Goal: Book appointment/travel/reservation

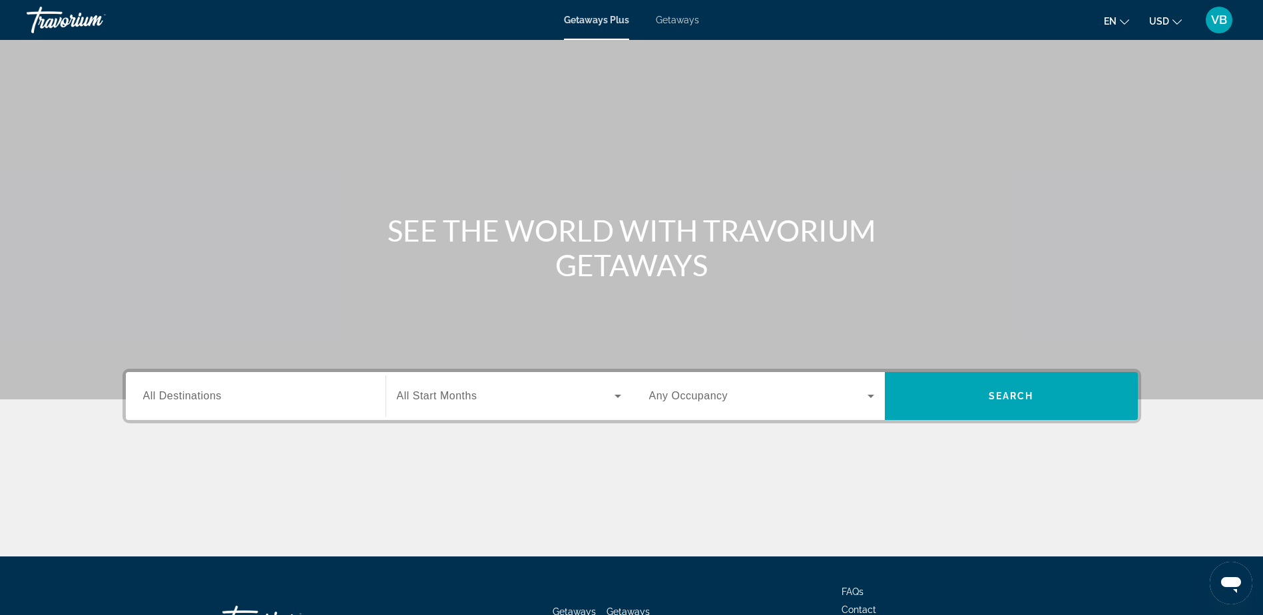
click at [668, 13] on div "Getaways Plus Getaways en English Español Français Italiano Português русский U…" at bounding box center [631, 20] width 1263 height 35
click at [674, 22] on span "Getaways" at bounding box center [677, 20] width 43 height 11
click at [1168, 25] on span "USD" at bounding box center [1159, 21] width 20 height 11
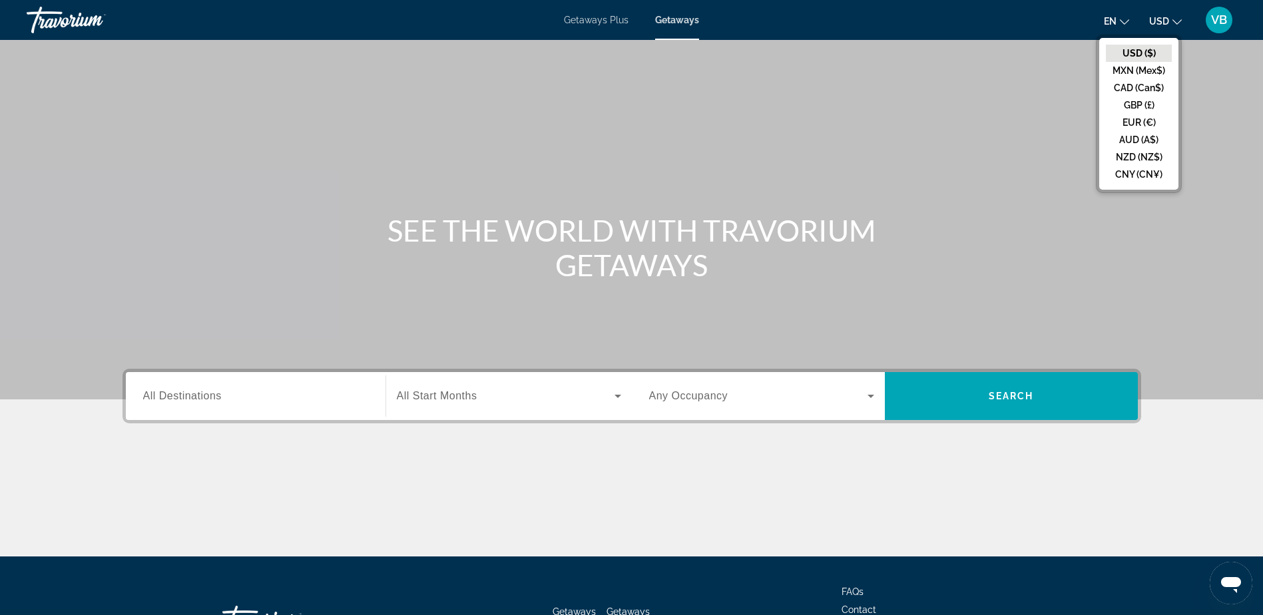
click at [1141, 83] on button "CAD (Can$)" at bounding box center [1139, 87] width 66 height 17
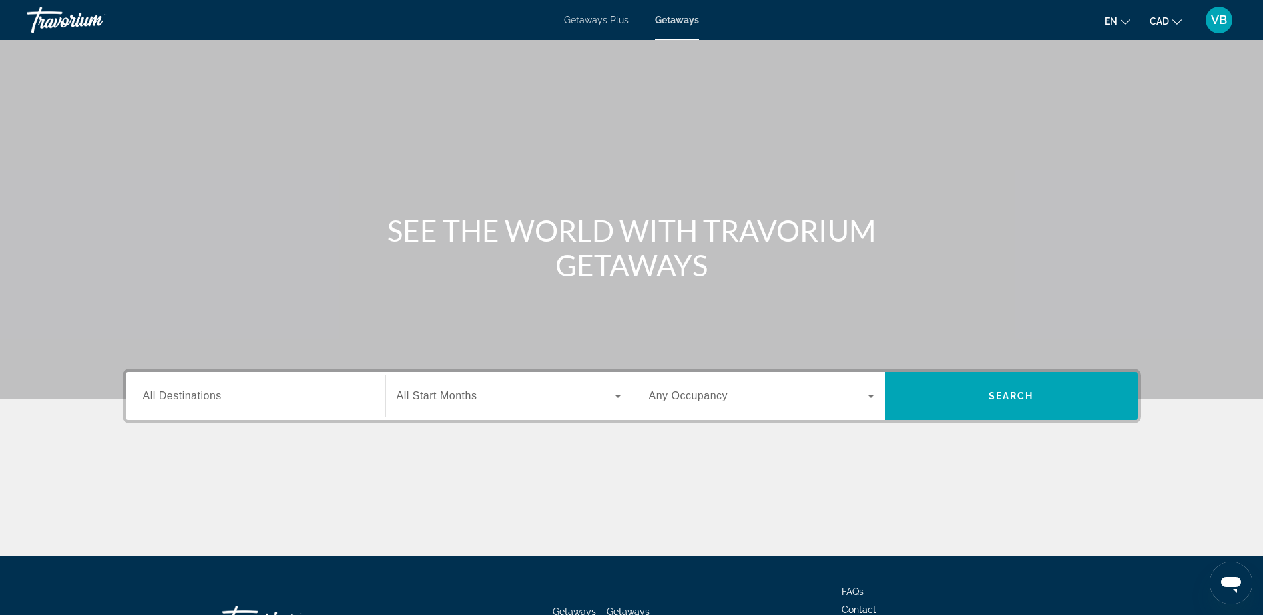
click at [726, 397] on span "Search widget" at bounding box center [758, 396] width 218 height 16
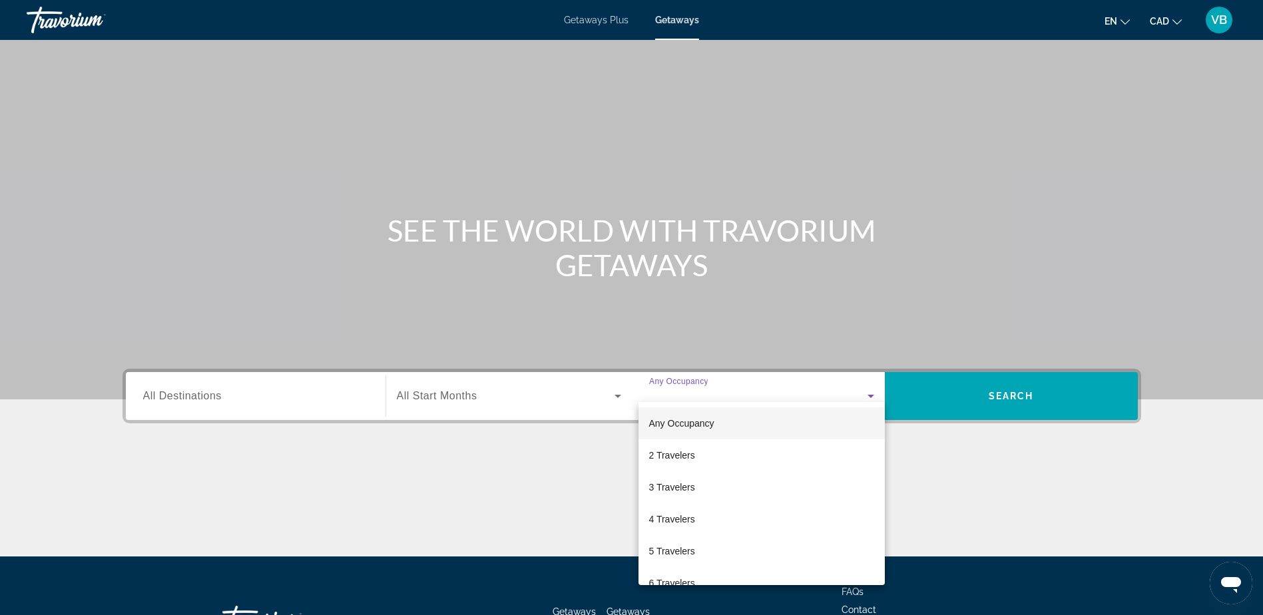
scroll to position [105, 0]
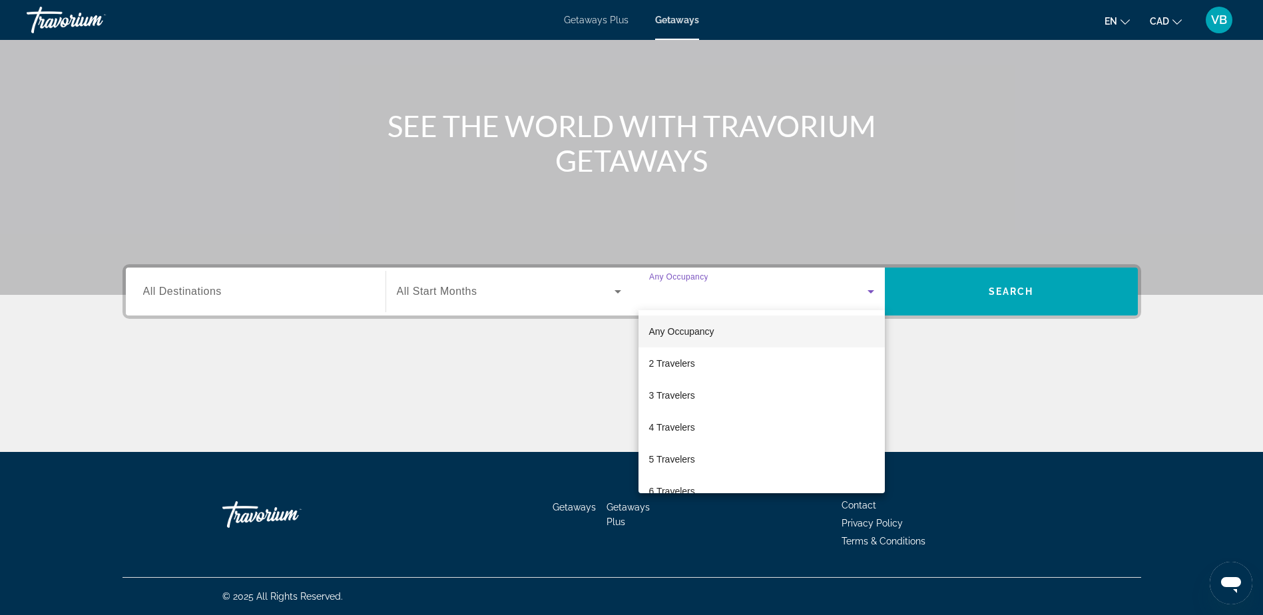
click at [696, 368] on mat-option "2 Travelers" at bounding box center [762, 364] width 246 height 32
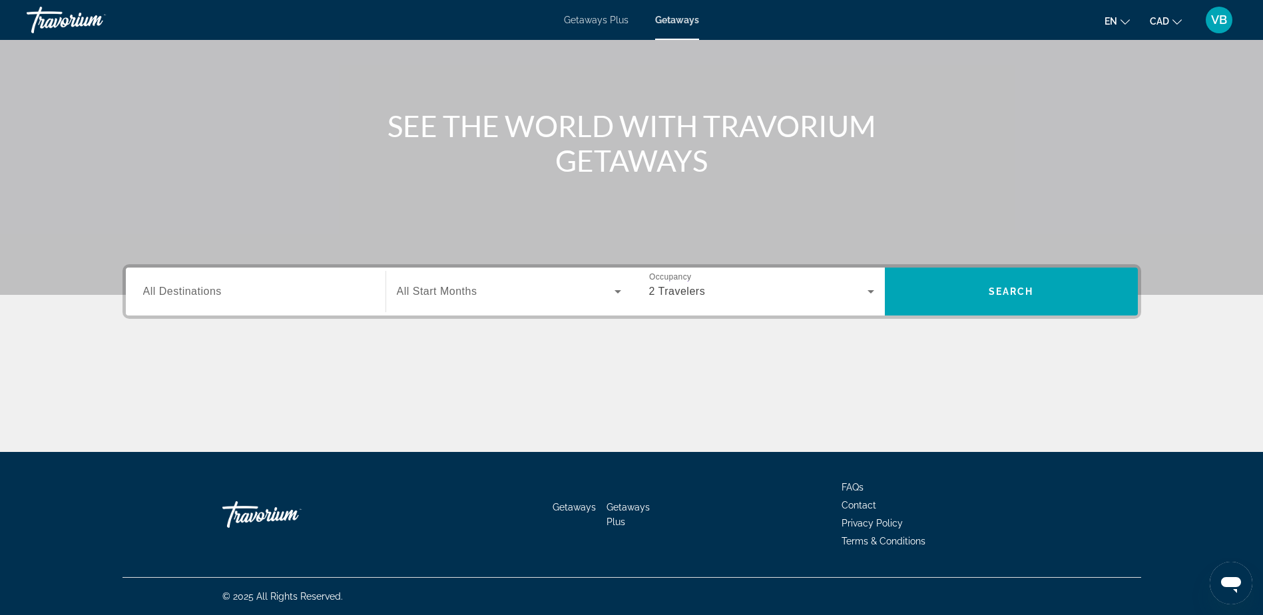
click at [363, 311] on div "Destination All Destinations" at bounding box center [255, 292] width 246 height 48
click at [336, 276] on div "Search widget" at bounding box center [255, 292] width 225 height 38
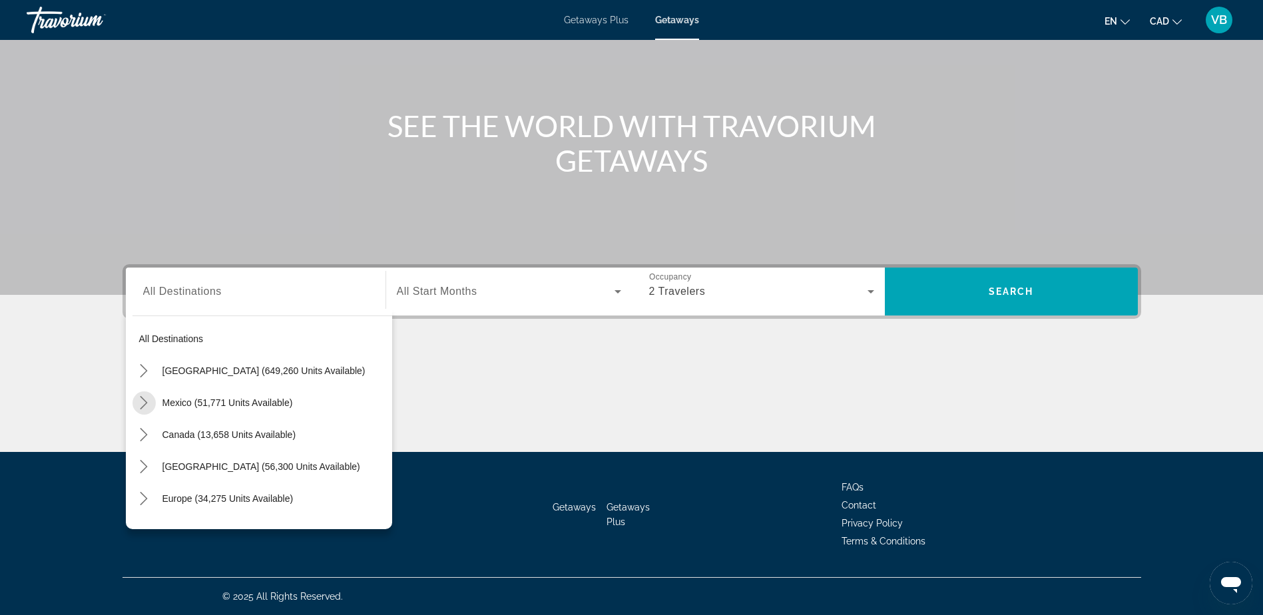
click at [134, 399] on mat-icon "Toggle Mexico (51,771 units available) submenu" at bounding box center [143, 403] width 23 height 23
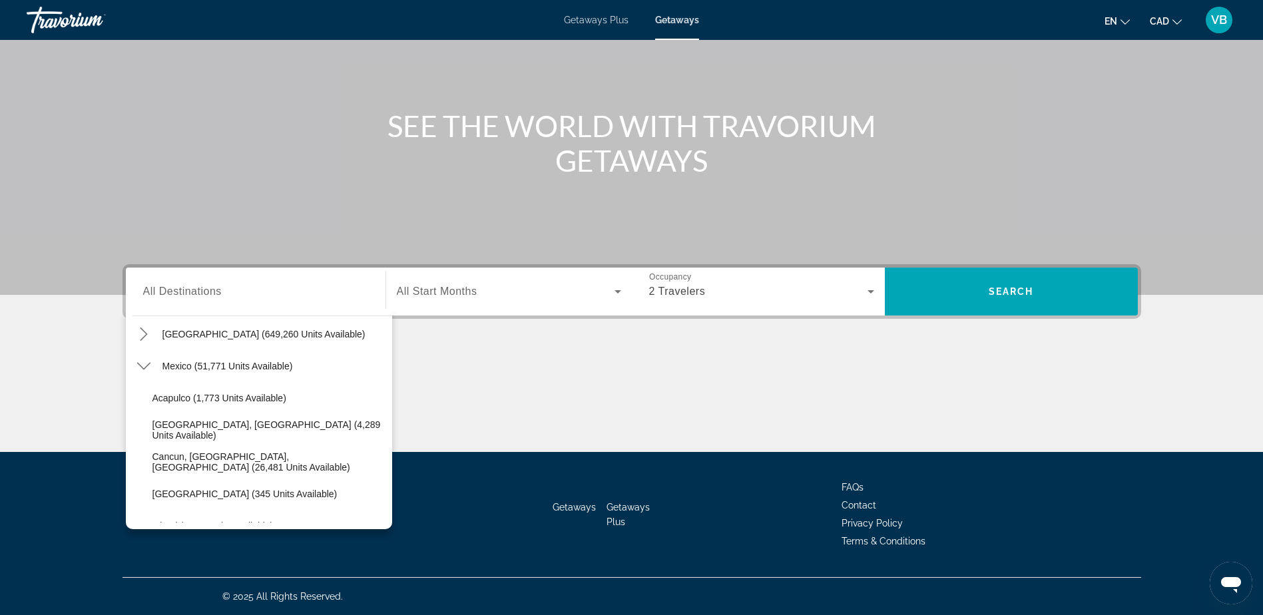
scroll to position [4, 0]
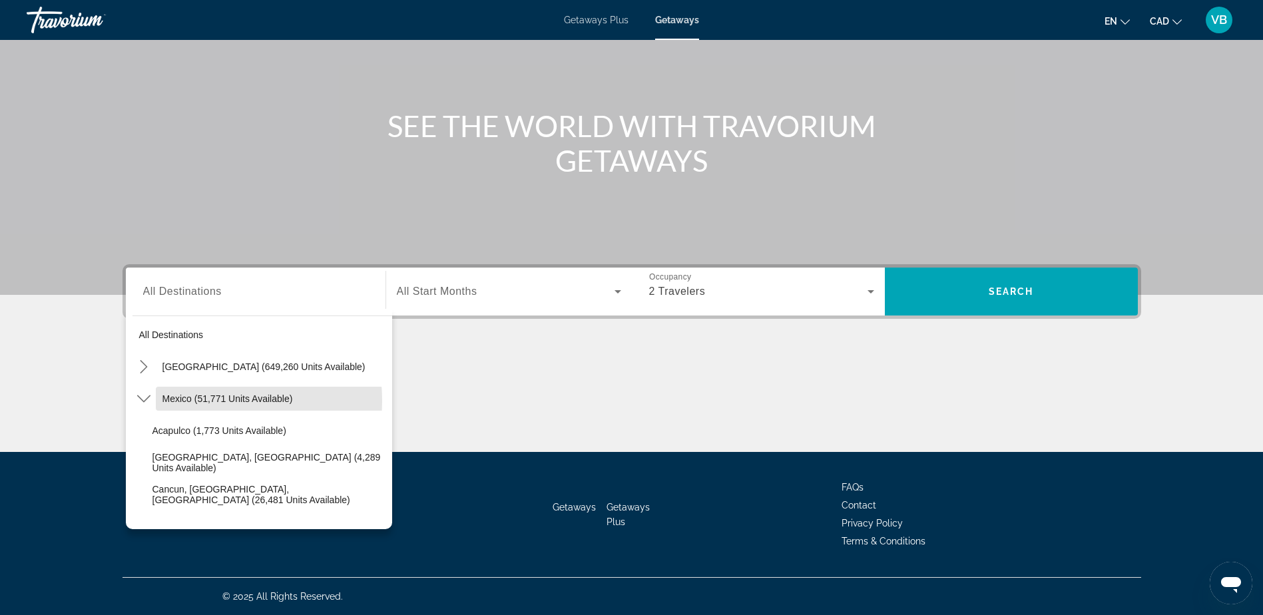
click at [190, 401] on span "Mexico (51,771 units available)" at bounding box center [227, 398] width 131 height 11
type input "**********"
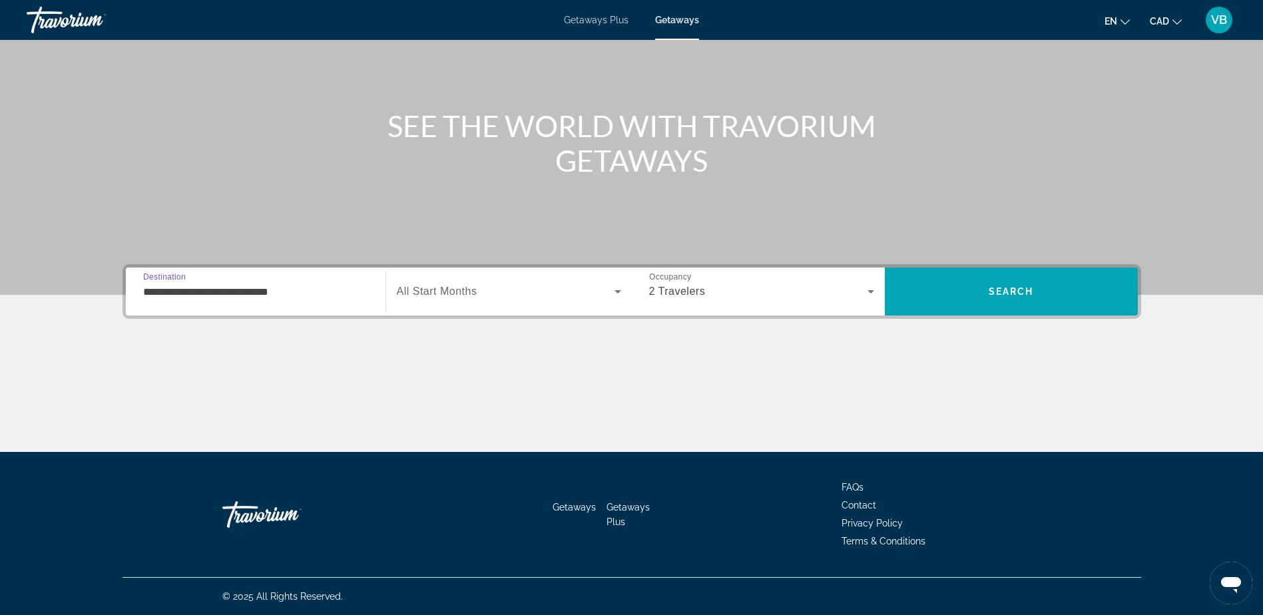
click at [1051, 304] on span "Search" at bounding box center [1011, 292] width 253 height 32
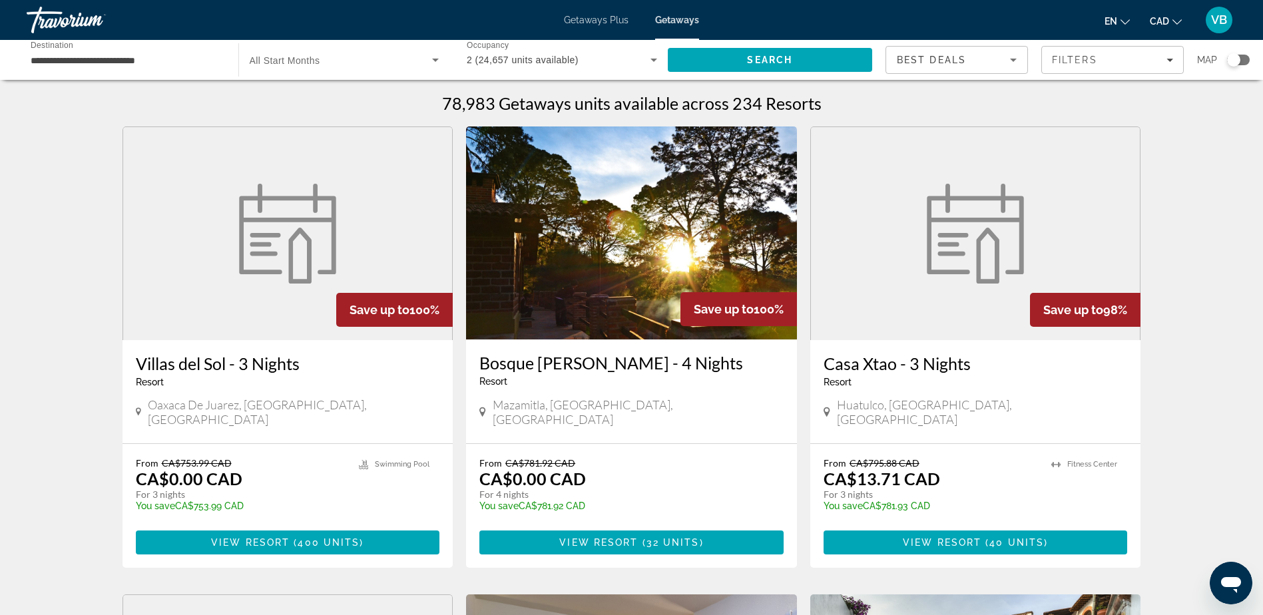
click at [104, 50] on div "**********" at bounding box center [126, 60] width 190 height 38
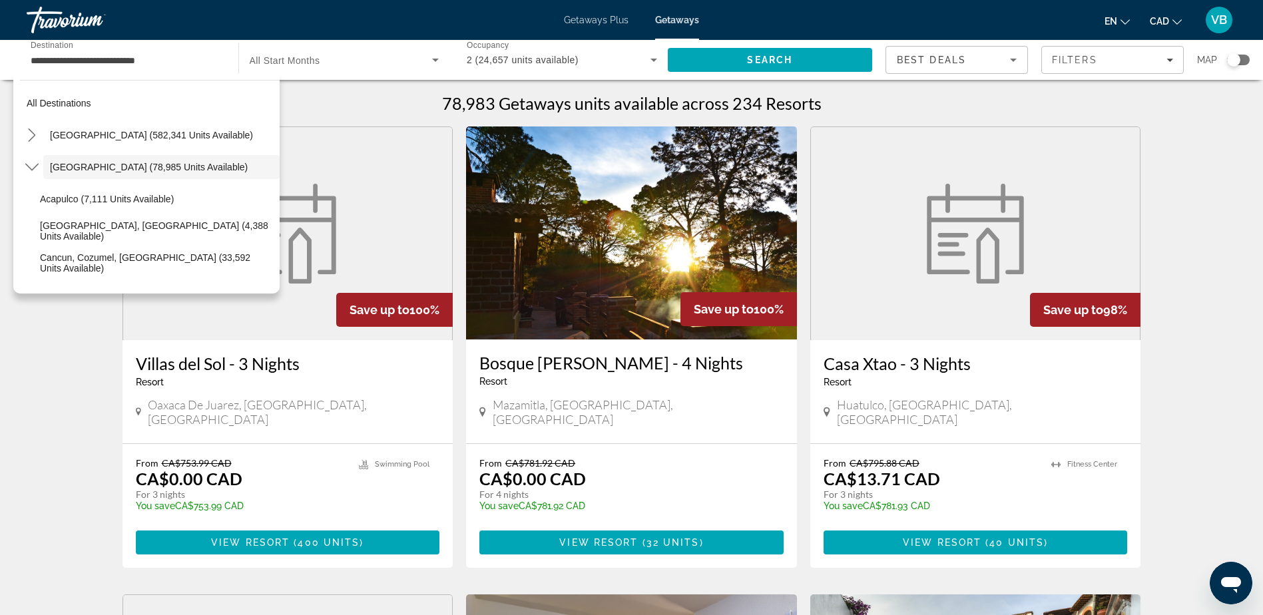
drag, startPoint x: 101, startPoint y: 103, endPoint x: 105, endPoint y: 169, distance: 66.0
click at [105, 168] on mat-tree "All destinations [GEOGRAPHIC_DATA] (582,341 units available) [GEOGRAPHIC_DATA] …" at bounding box center [150, 470] width 260 height 767
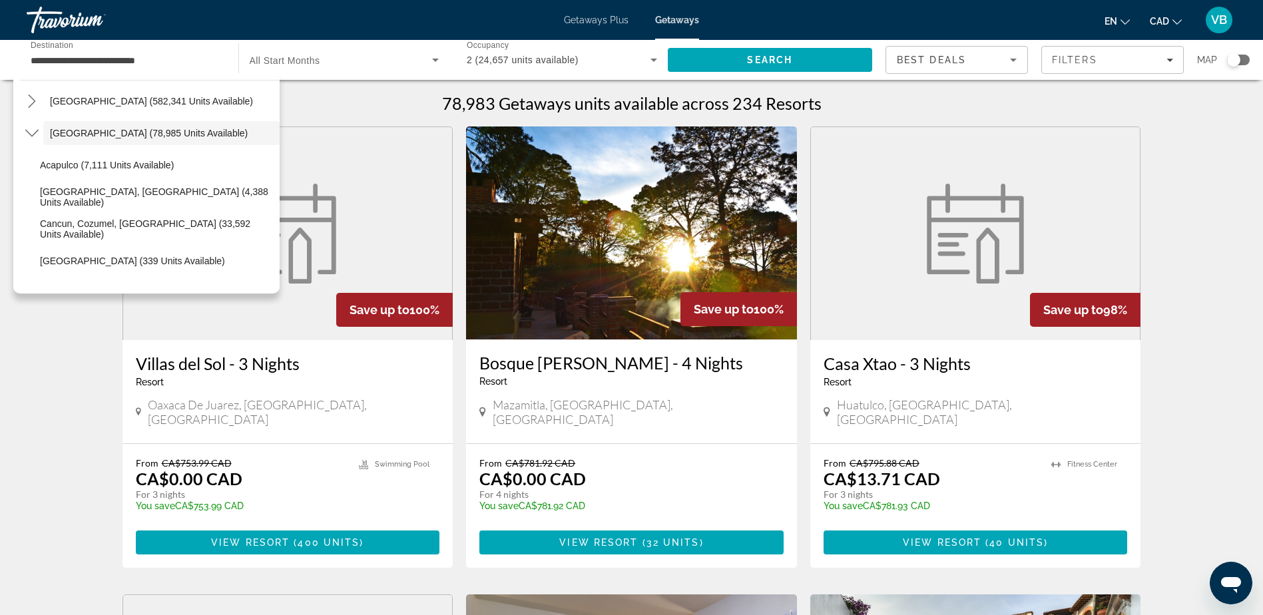
scroll to position [67, 0]
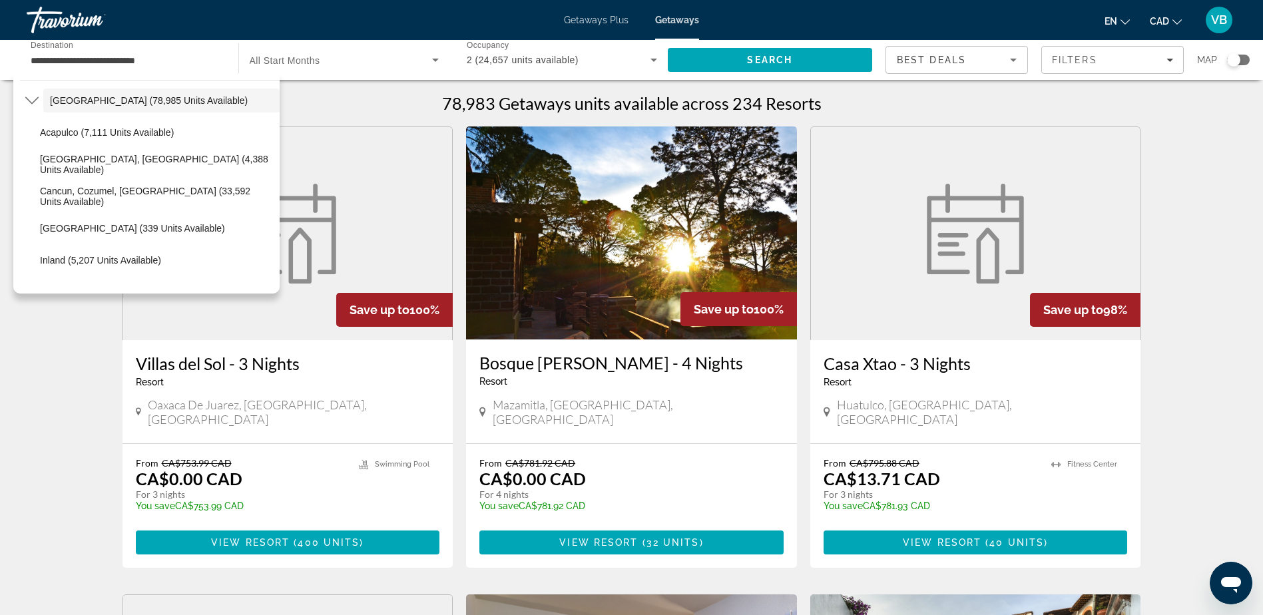
click at [140, 170] on span "Select destination: Baja Peninsula, Los Cabos (4,388 units available)" at bounding box center [156, 164] width 246 height 32
type input "**********"
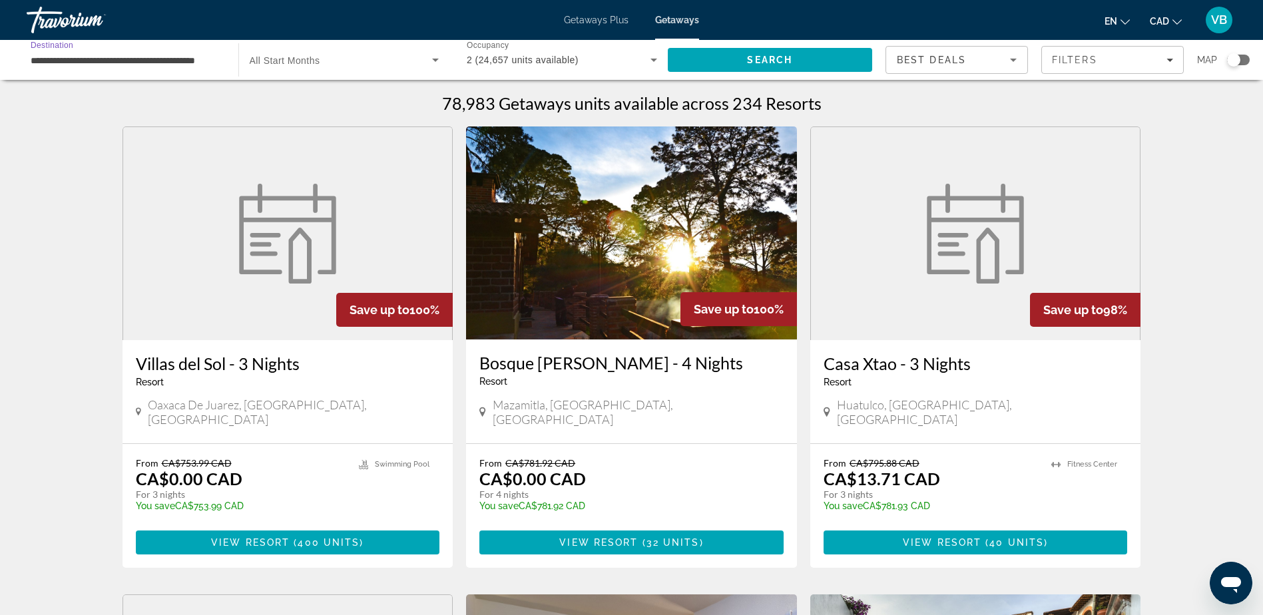
click at [716, 55] on span "Search" at bounding box center [770, 60] width 205 height 32
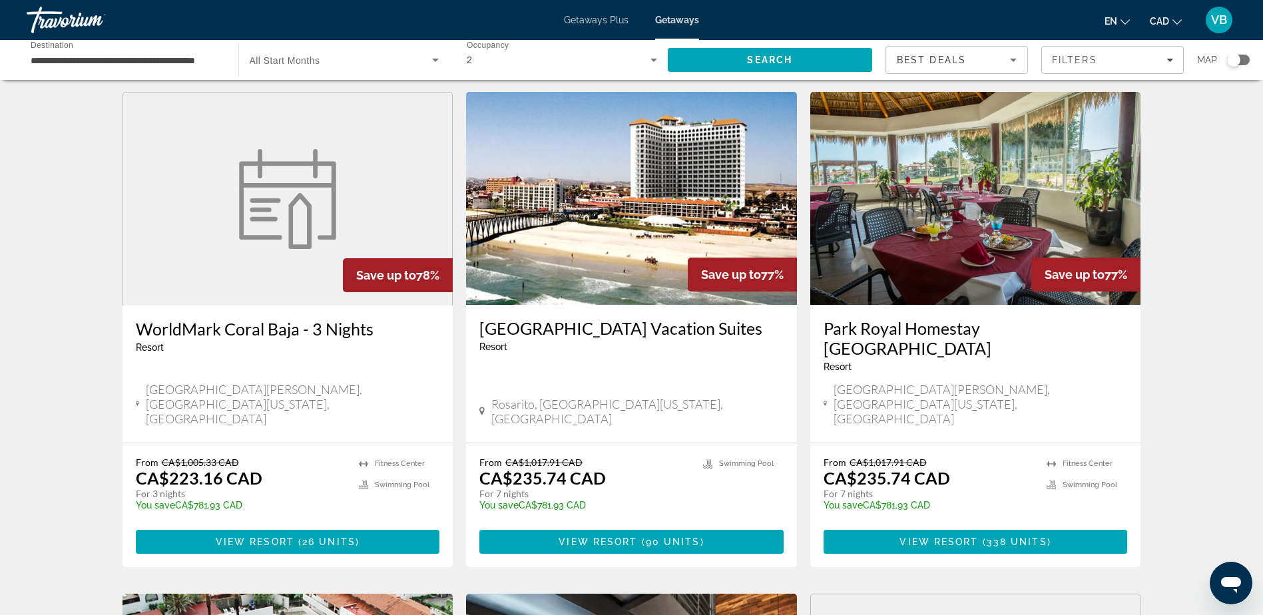
scroll to position [533, 0]
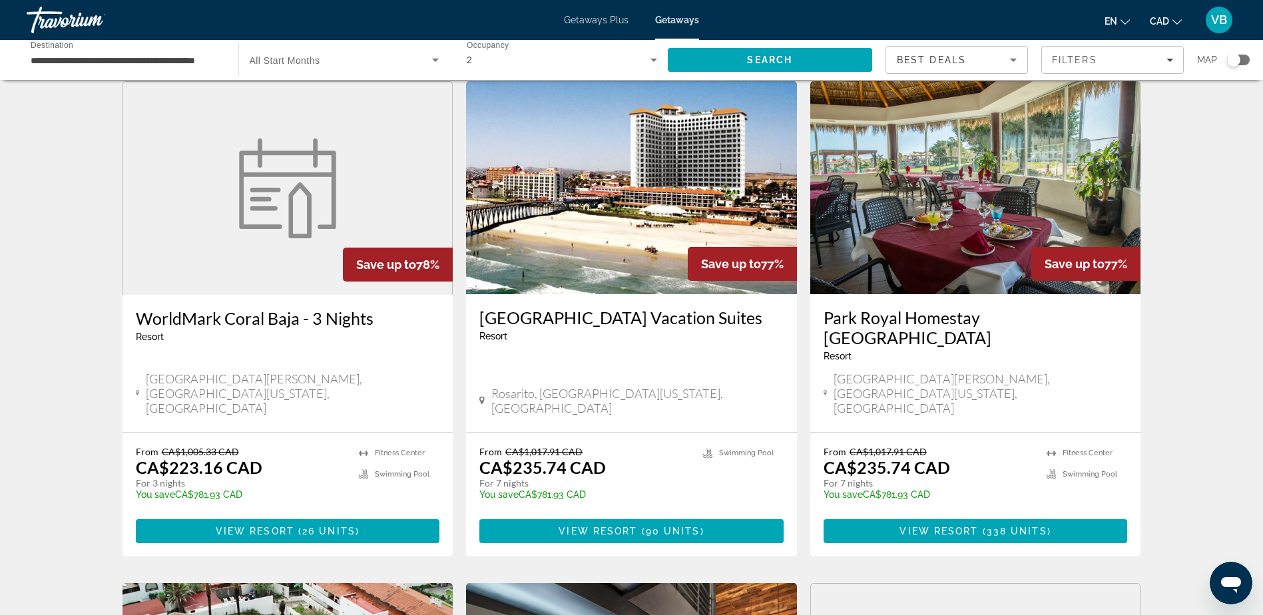
click at [563, 146] on img "Main content" at bounding box center [631, 187] width 331 height 213
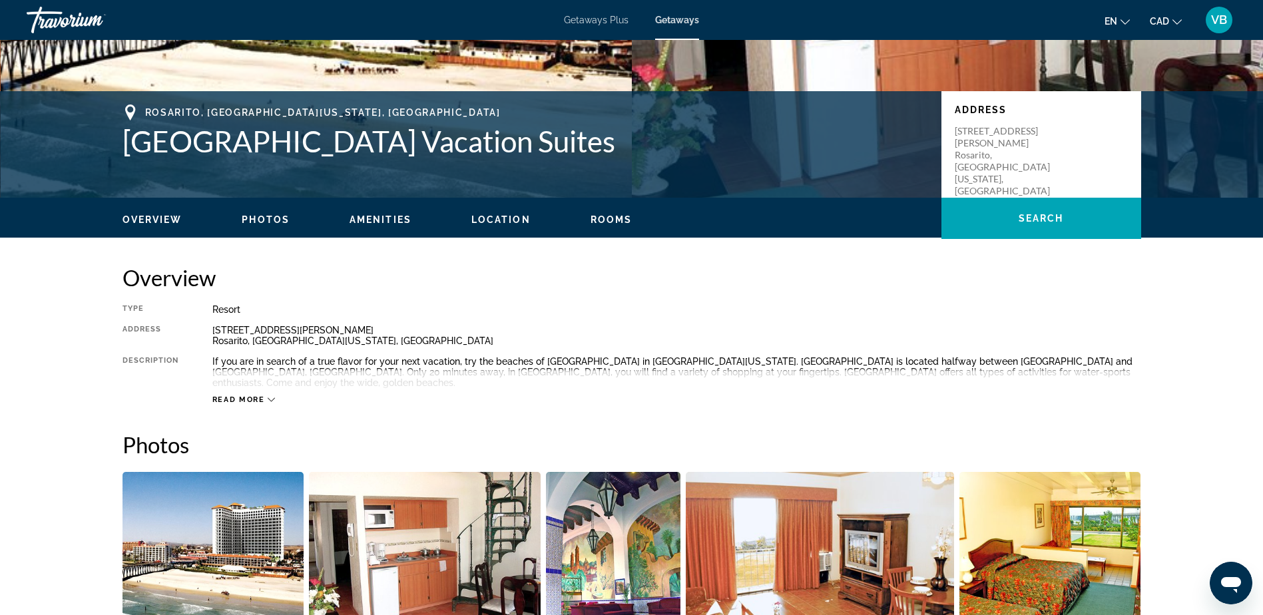
scroll to position [266, 0]
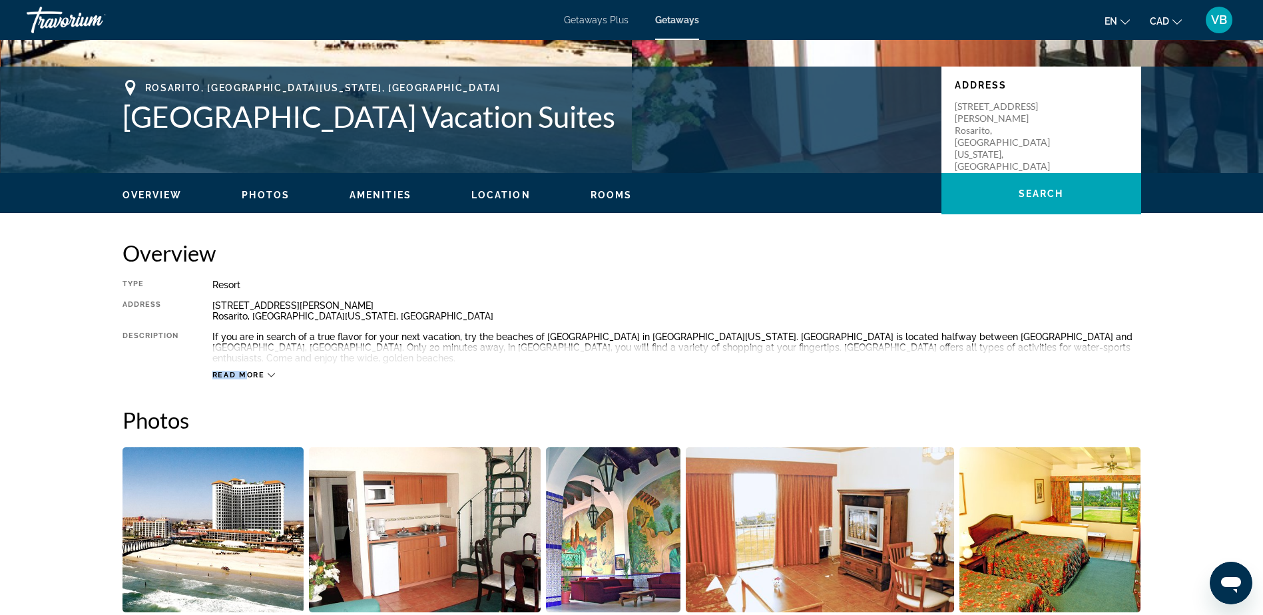
click at [244, 360] on div "Read more" at bounding box center [676, 362] width 929 height 37
drag, startPoint x: 244, startPoint y: 360, endPoint x: 249, endPoint y: 366, distance: 8.0
click at [249, 371] on span "Read more" at bounding box center [238, 375] width 53 height 9
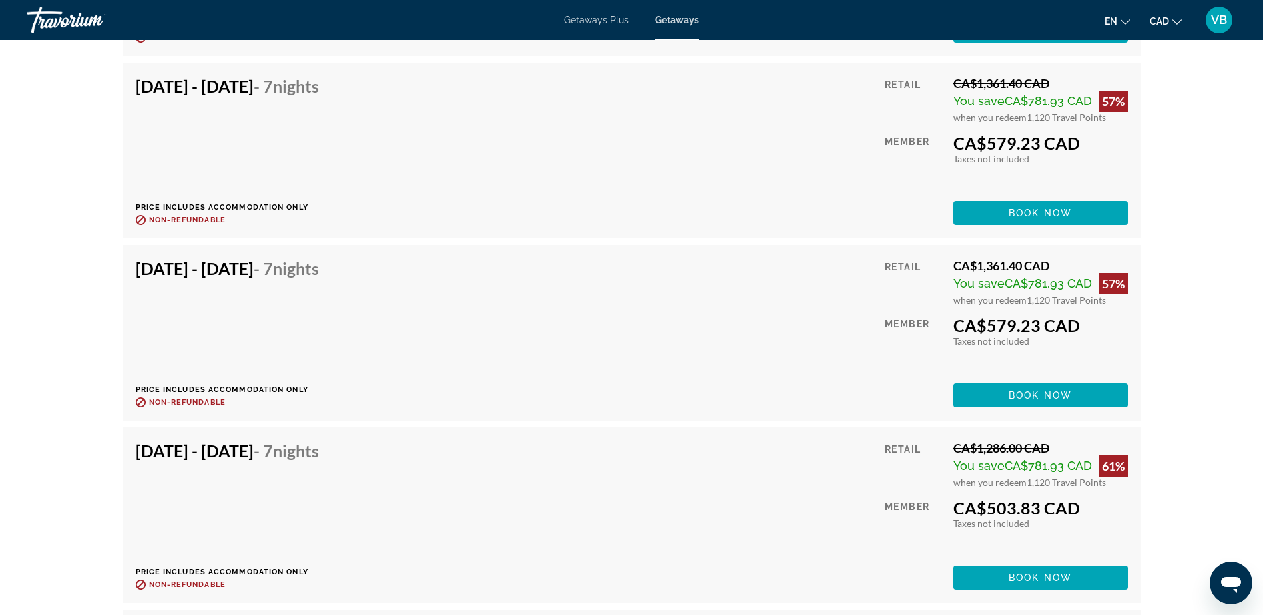
scroll to position [3462, 0]
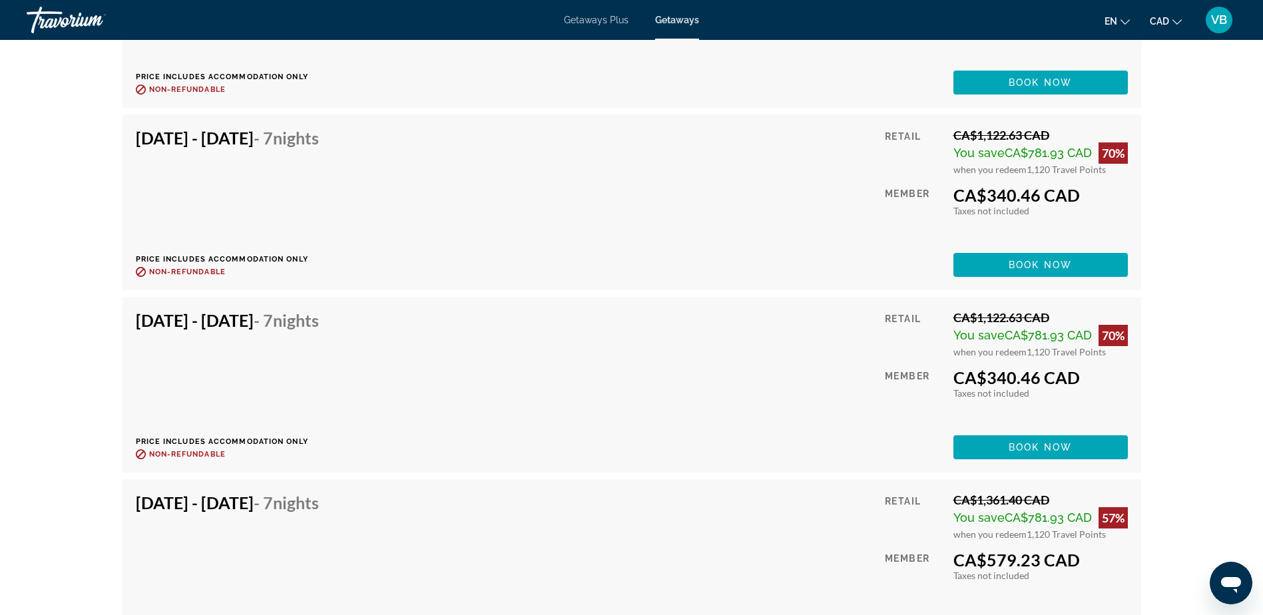
click at [667, 23] on span "Getaways" at bounding box center [677, 20] width 44 height 11
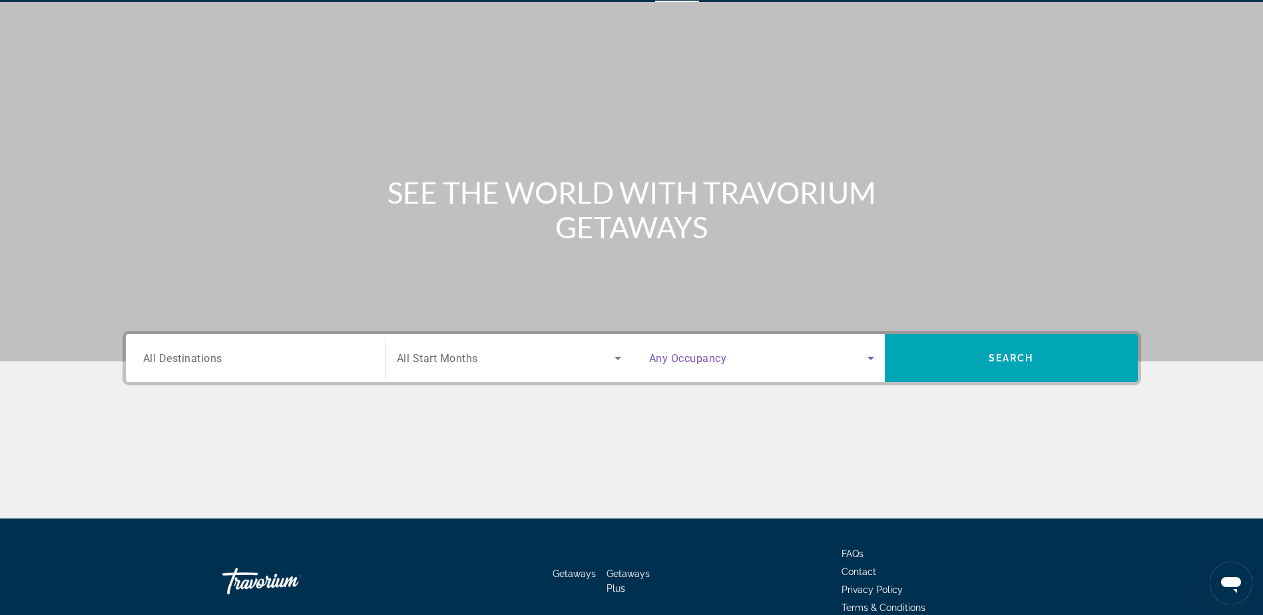
click at [752, 359] on span "Search widget" at bounding box center [758, 358] width 218 height 16
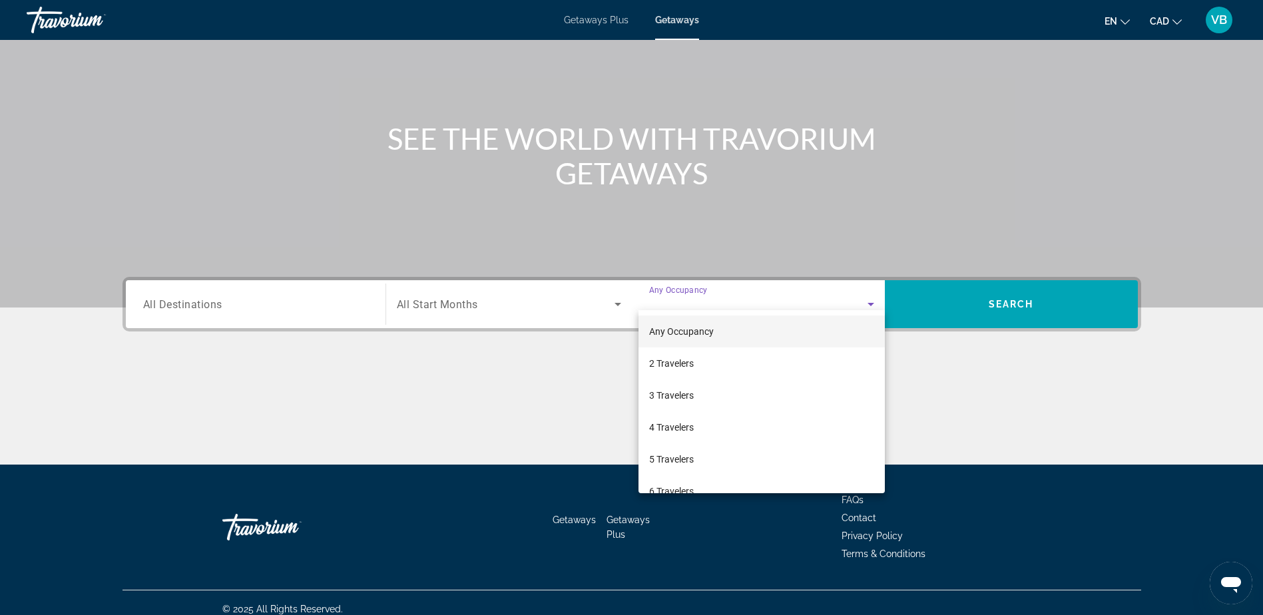
scroll to position [105, 0]
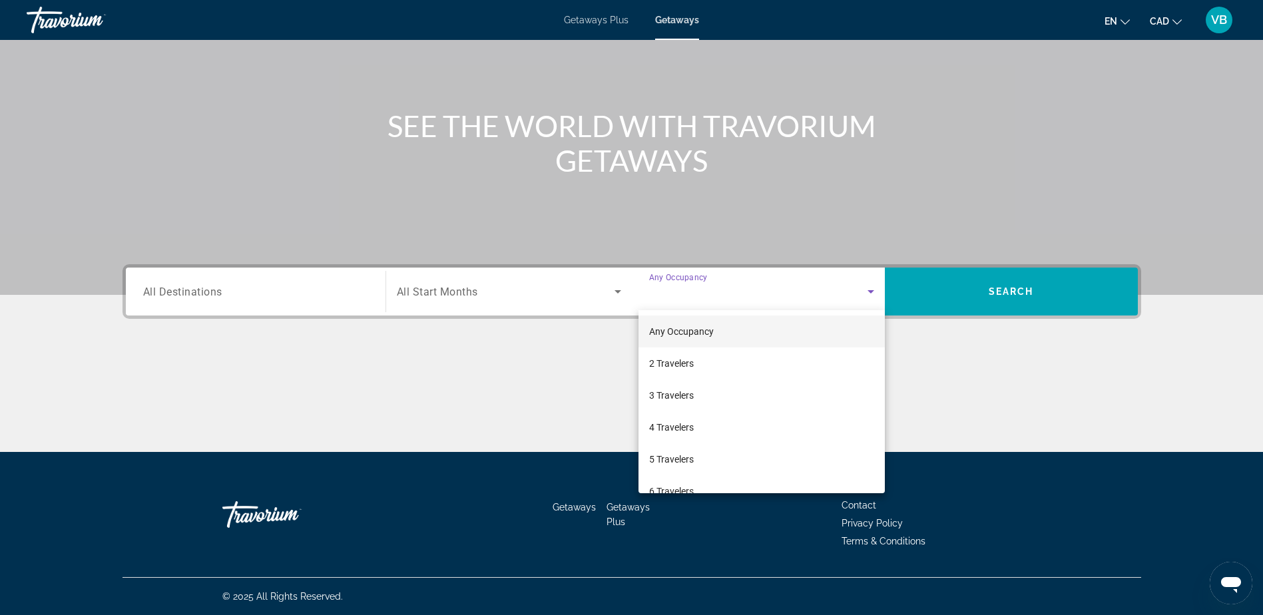
click at [575, 323] on div at bounding box center [631, 307] width 1263 height 615
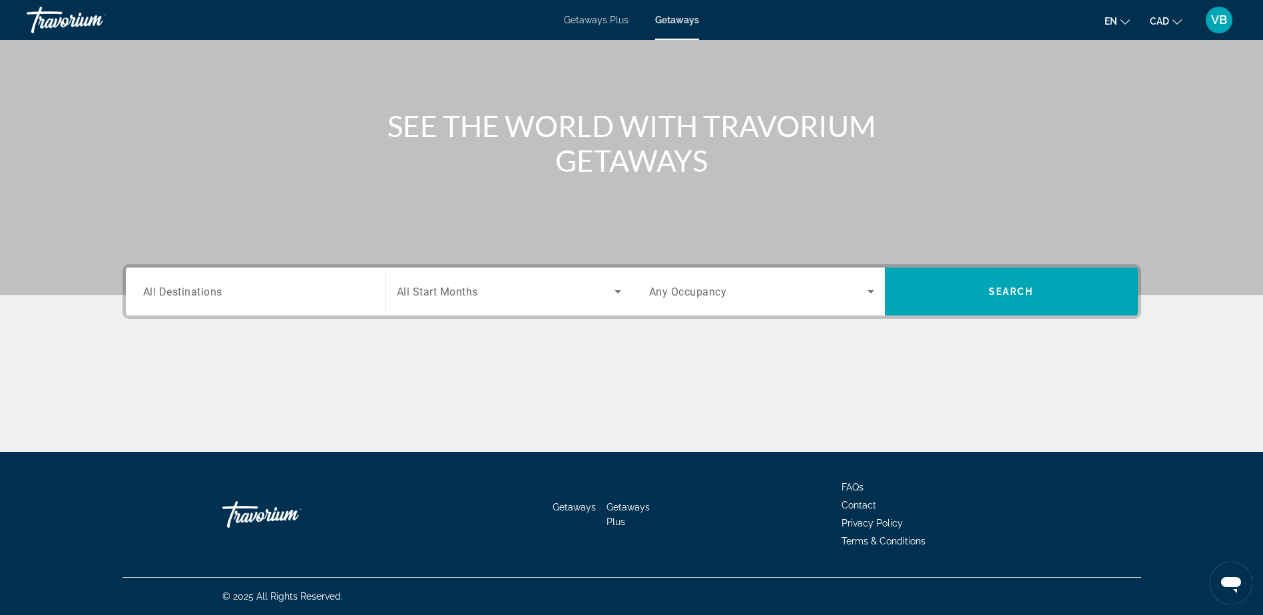
click at [261, 296] on input "Destination All Destinations" at bounding box center [255, 292] width 225 height 16
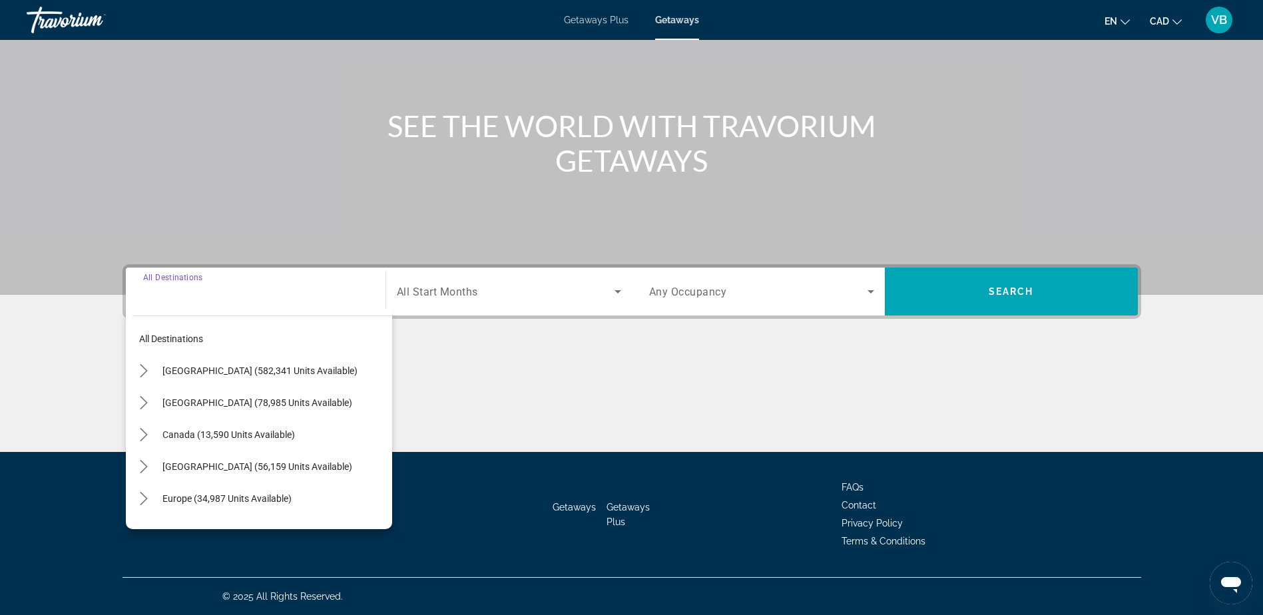
click at [150, 404] on icon "Toggle Mexico (78,985 units available) submenu" at bounding box center [143, 402] width 13 height 13
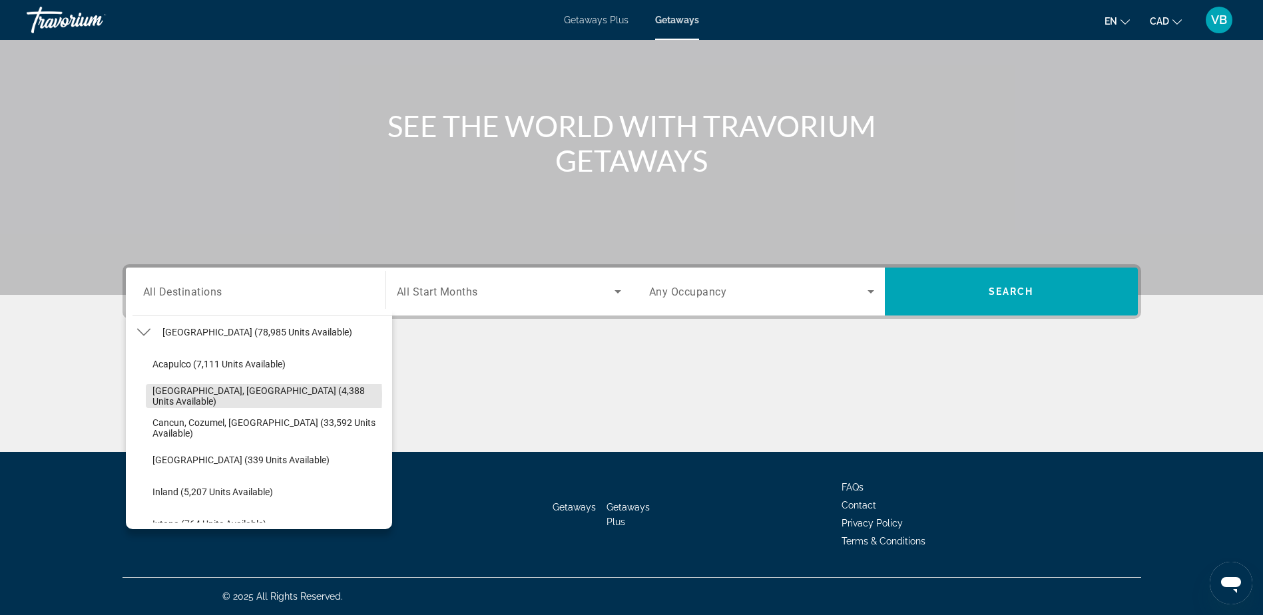
click at [208, 396] on span "[GEOGRAPHIC_DATA], [GEOGRAPHIC_DATA] (4,388 units available)" at bounding box center [268, 396] width 233 height 21
type input "**********"
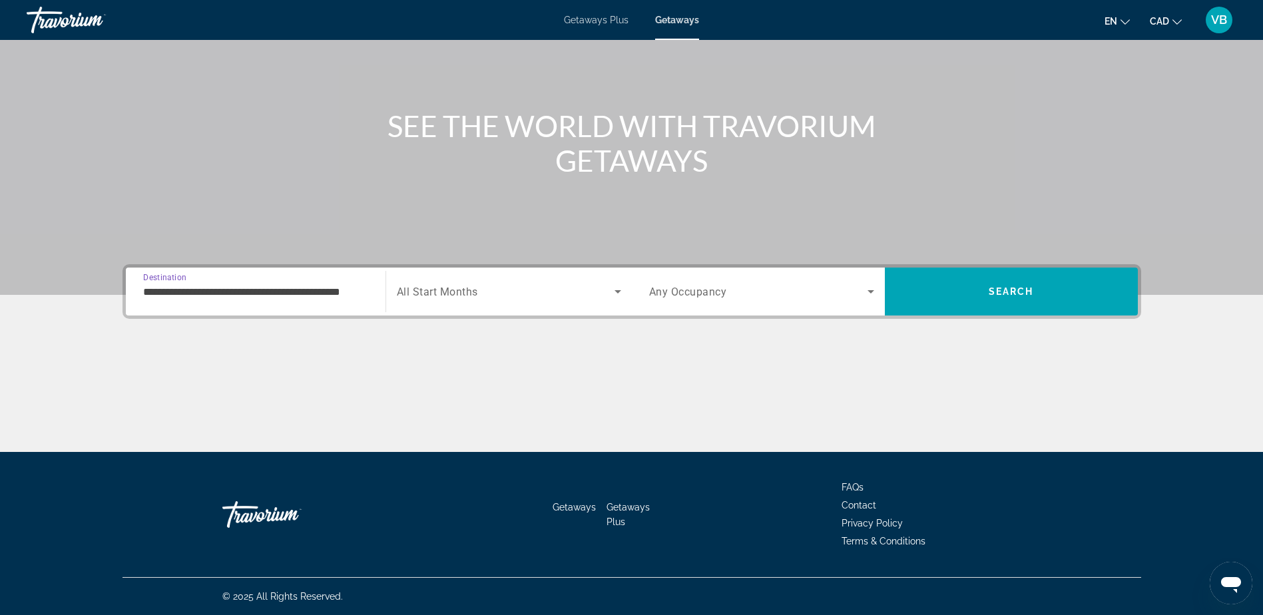
click at [701, 286] on span "Any Occupancy" at bounding box center [688, 292] width 78 height 13
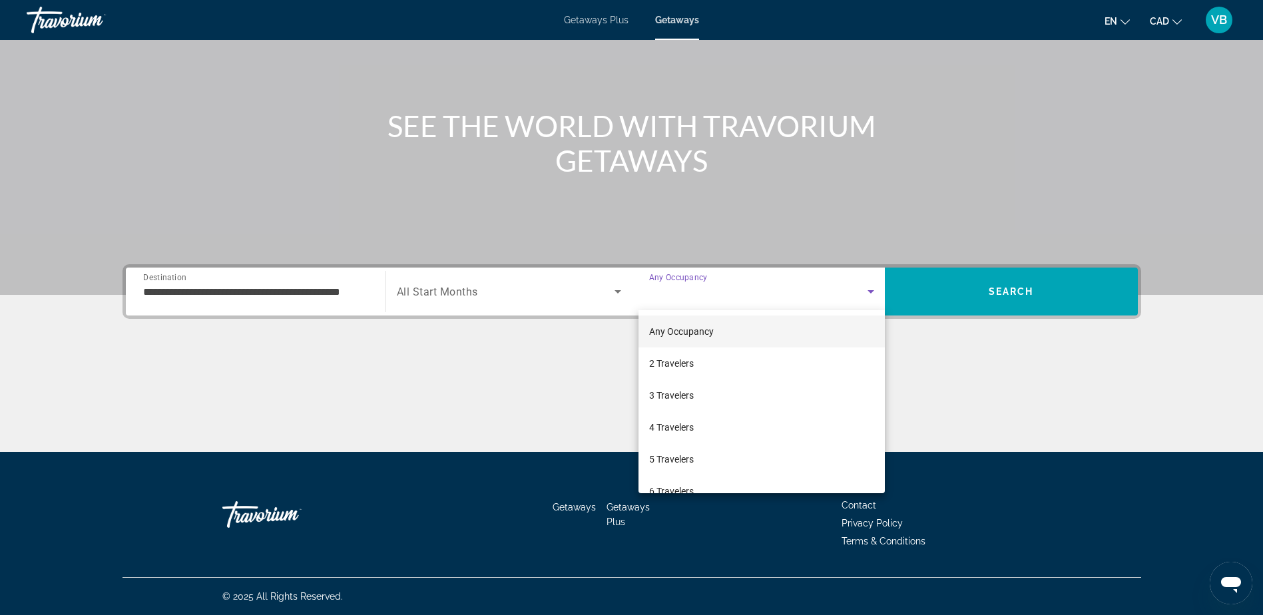
click at [684, 358] on span "2 Travelers" at bounding box center [671, 364] width 45 height 16
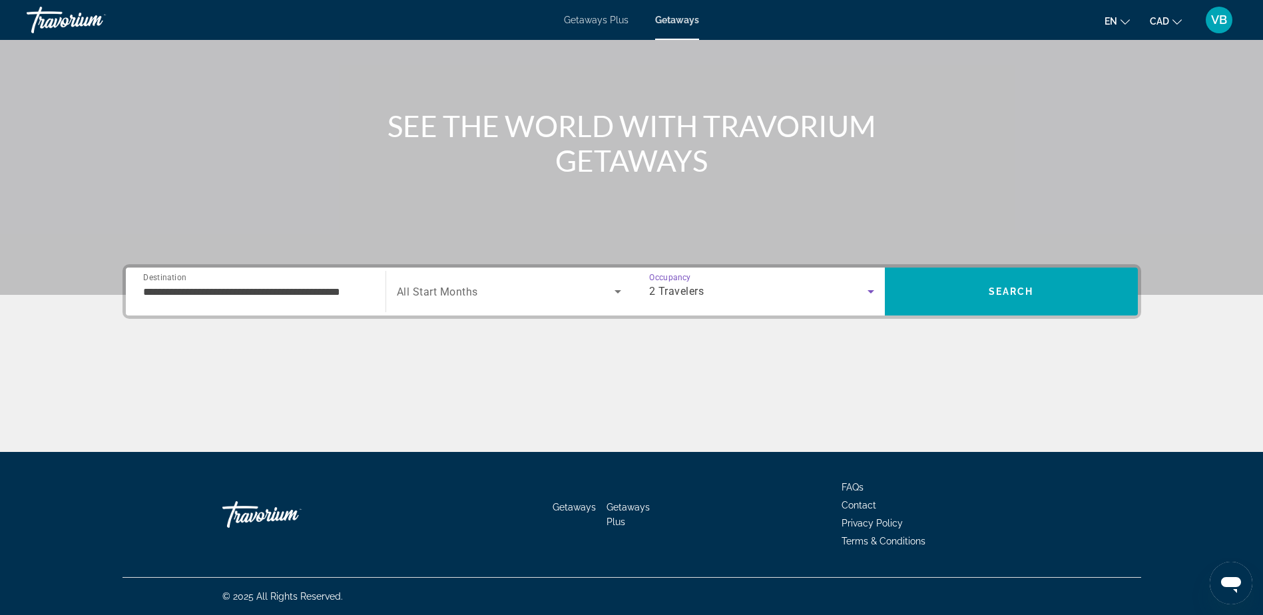
drag, startPoint x: 511, startPoint y: 292, endPoint x: 507, endPoint y: 301, distance: 9.9
click at [507, 301] on div "Search widget" at bounding box center [509, 291] width 224 height 37
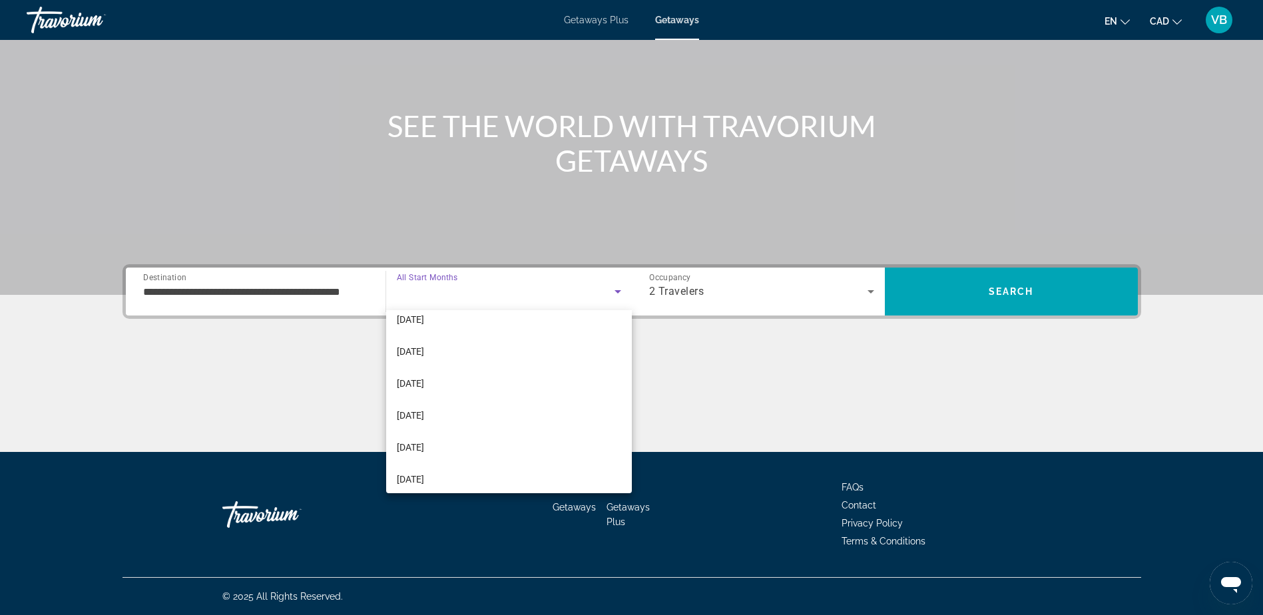
scroll to position [133, 0]
click at [437, 349] on mat-option "[DATE]" at bounding box center [509, 358] width 246 height 32
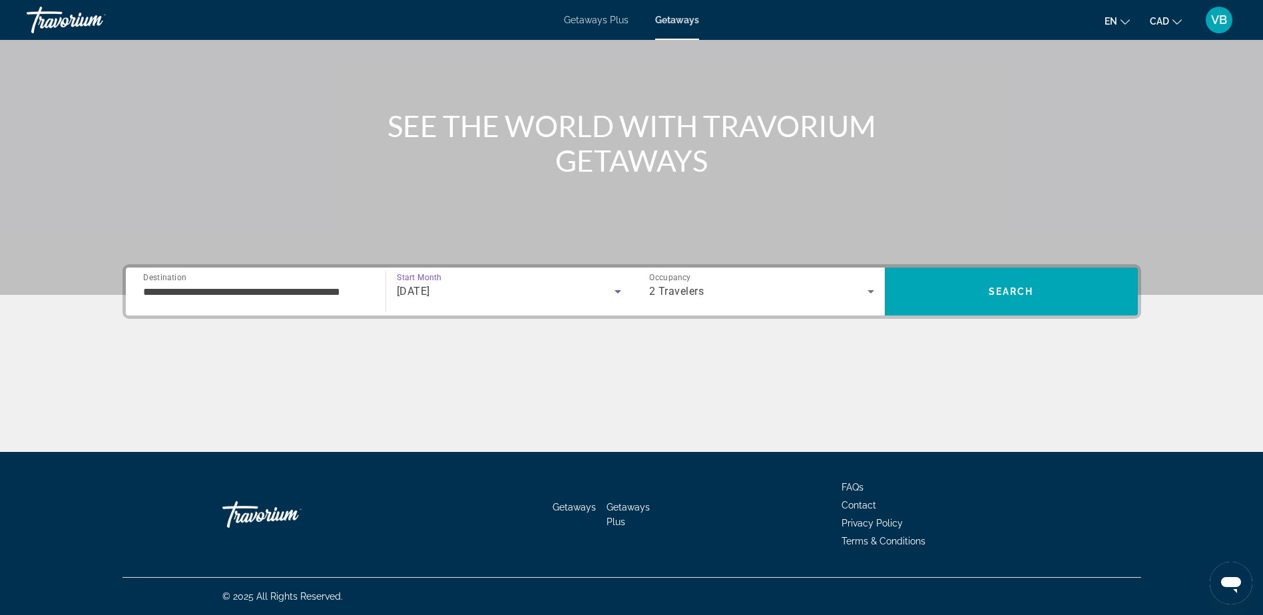
click at [240, 277] on div "**********" at bounding box center [255, 292] width 225 height 38
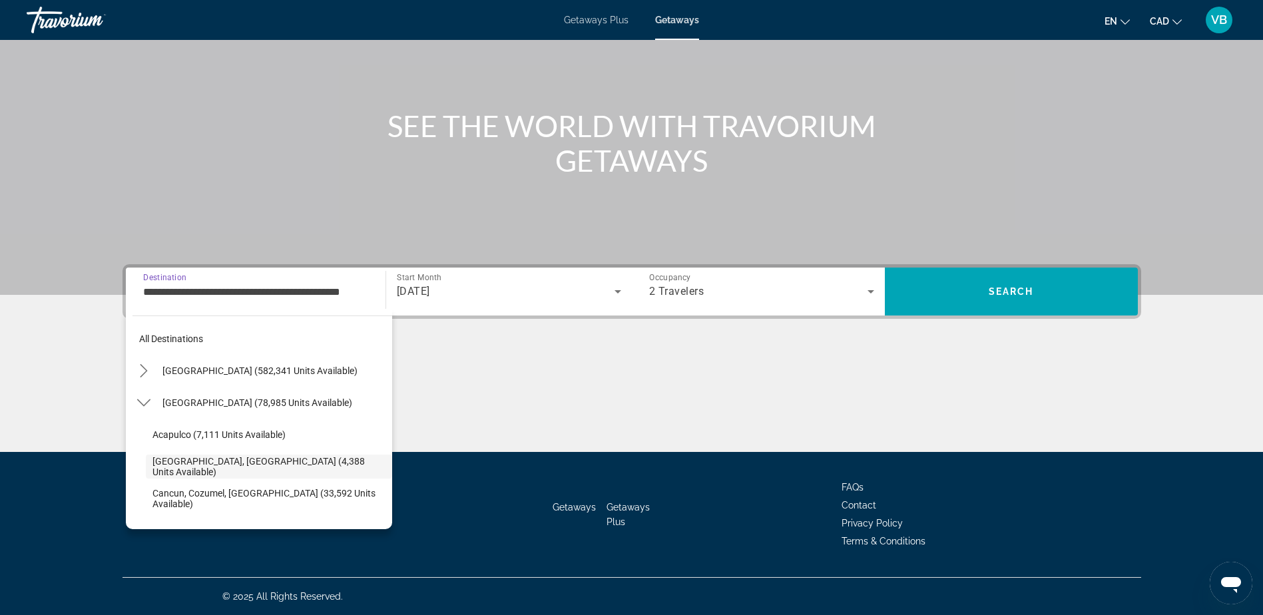
scroll to position [47, 0]
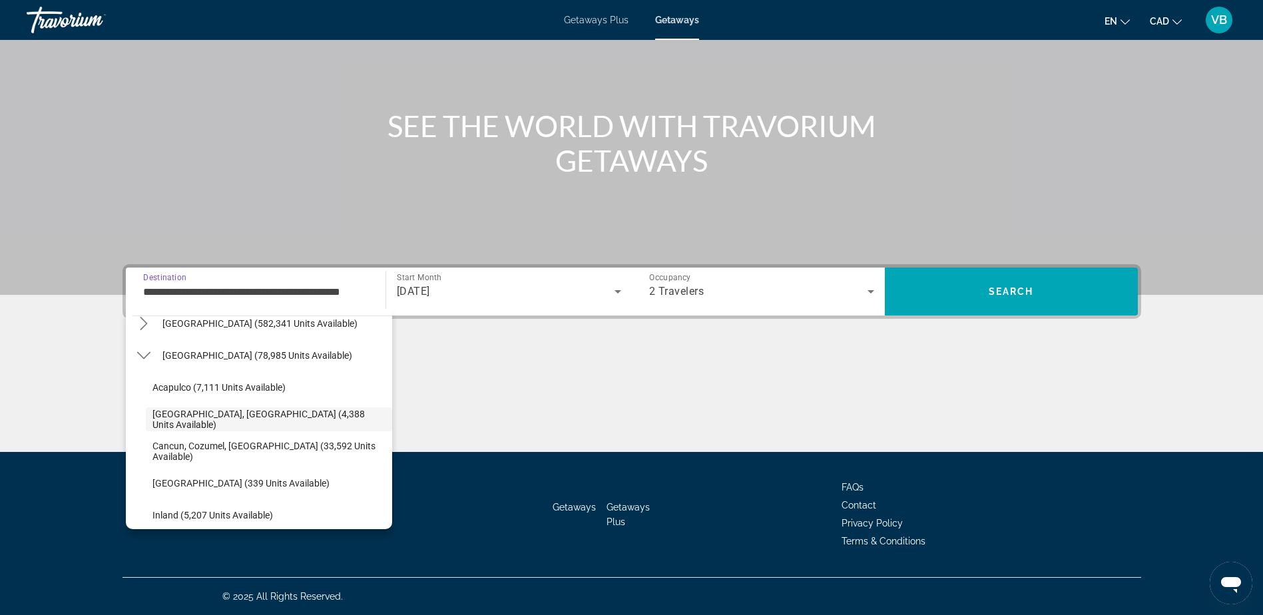
click at [223, 296] on input "**********" at bounding box center [255, 292] width 225 height 16
click at [146, 357] on icon "Toggle Mexico (78,985 units available) submenu" at bounding box center [143, 355] width 13 height 13
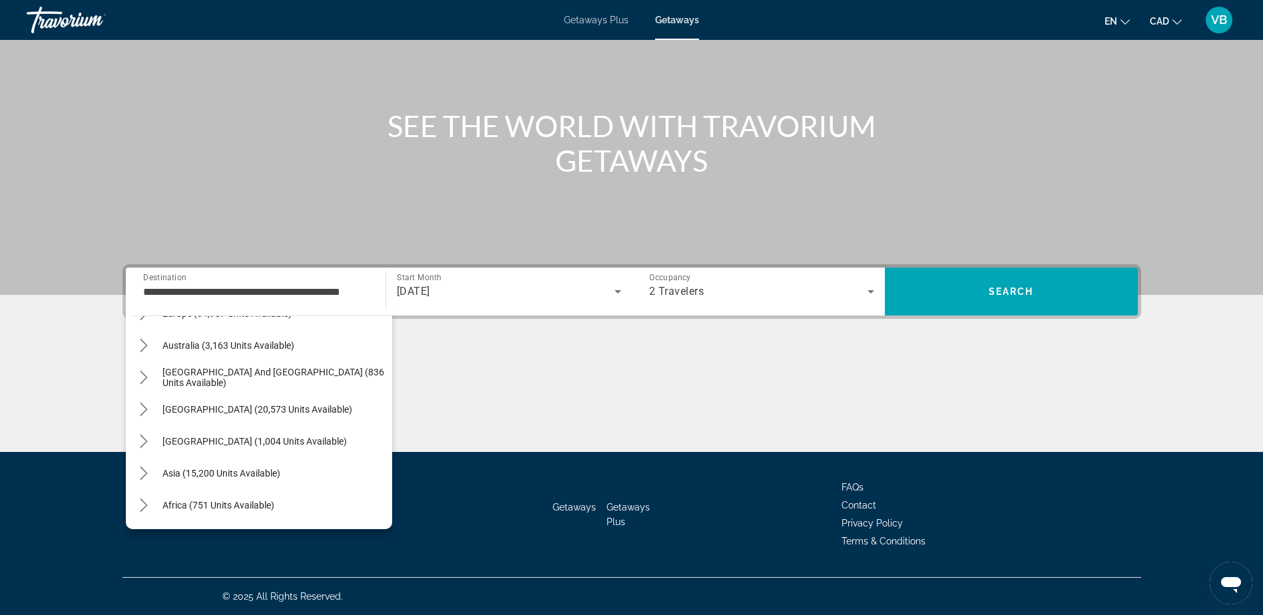
scroll to position [216, 0]
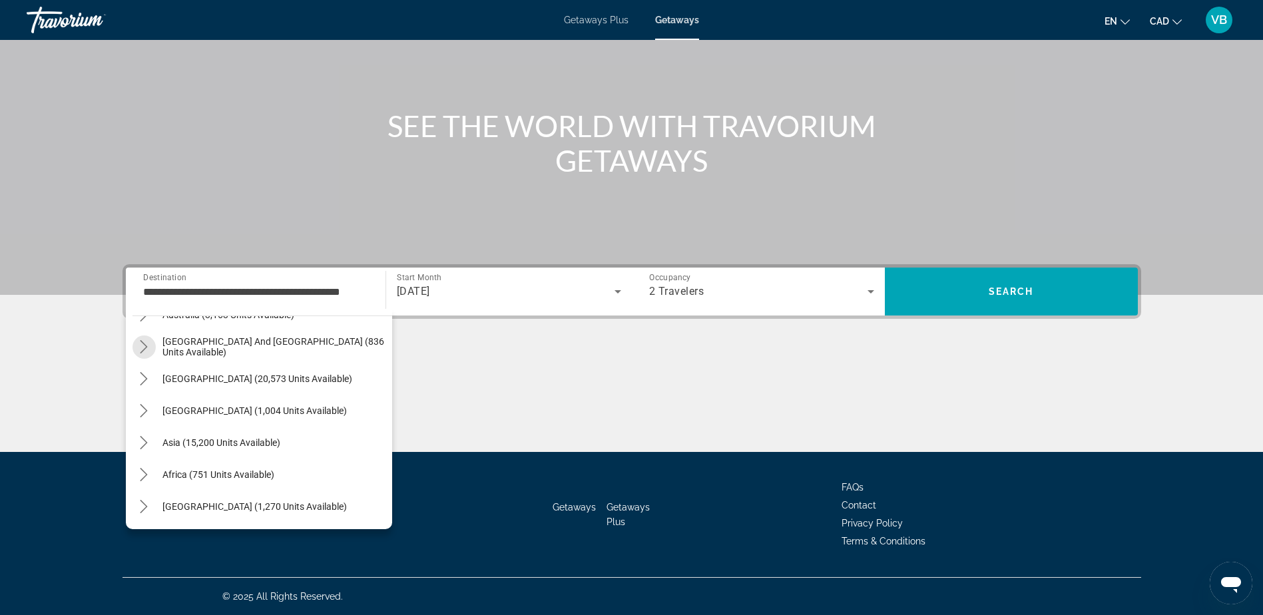
click at [145, 350] on icon "Toggle South Pacific and Oceania (836 units available) submenu" at bounding box center [143, 346] width 13 height 13
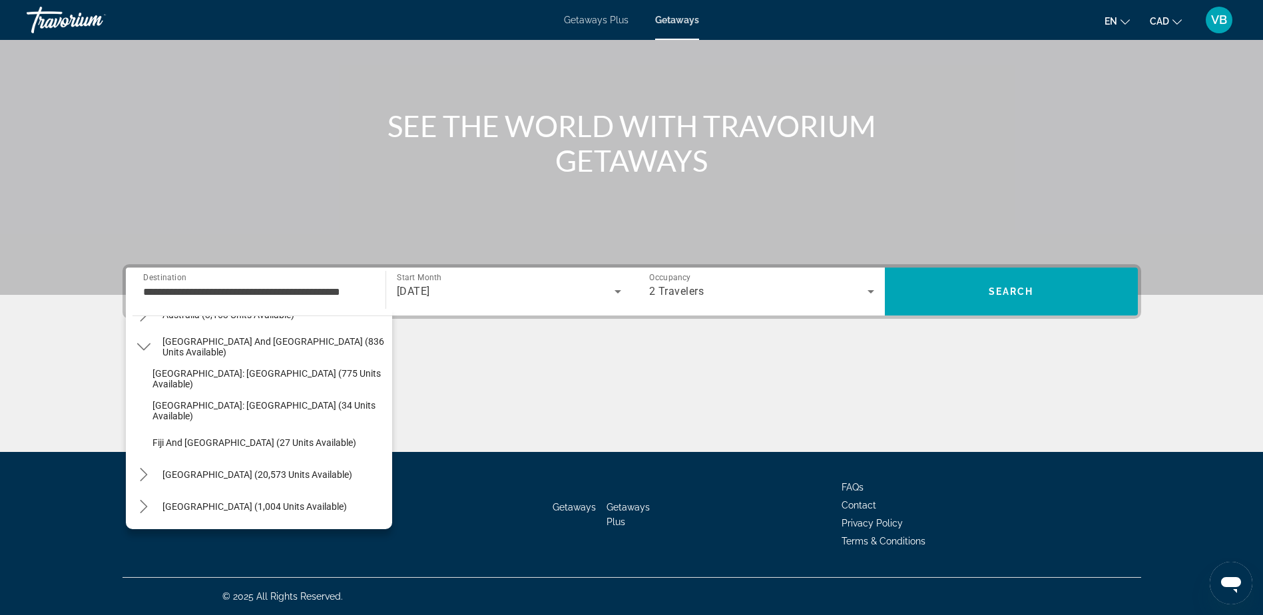
click at [141, 342] on icon "Toggle South Pacific and Oceania (836 units available) submenu" at bounding box center [143, 346] width 13 height 13
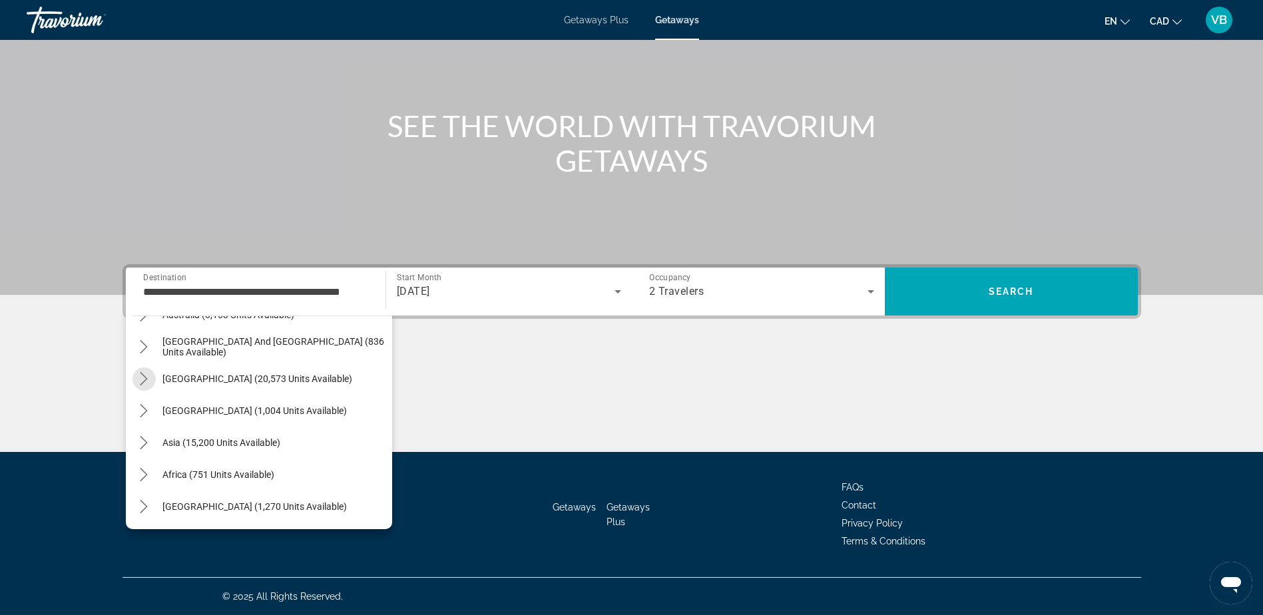
click at [144, 373] on icon "Toggle South America (20,573 units available) submenu" at bounding box center [143, 378] width 13 height 13
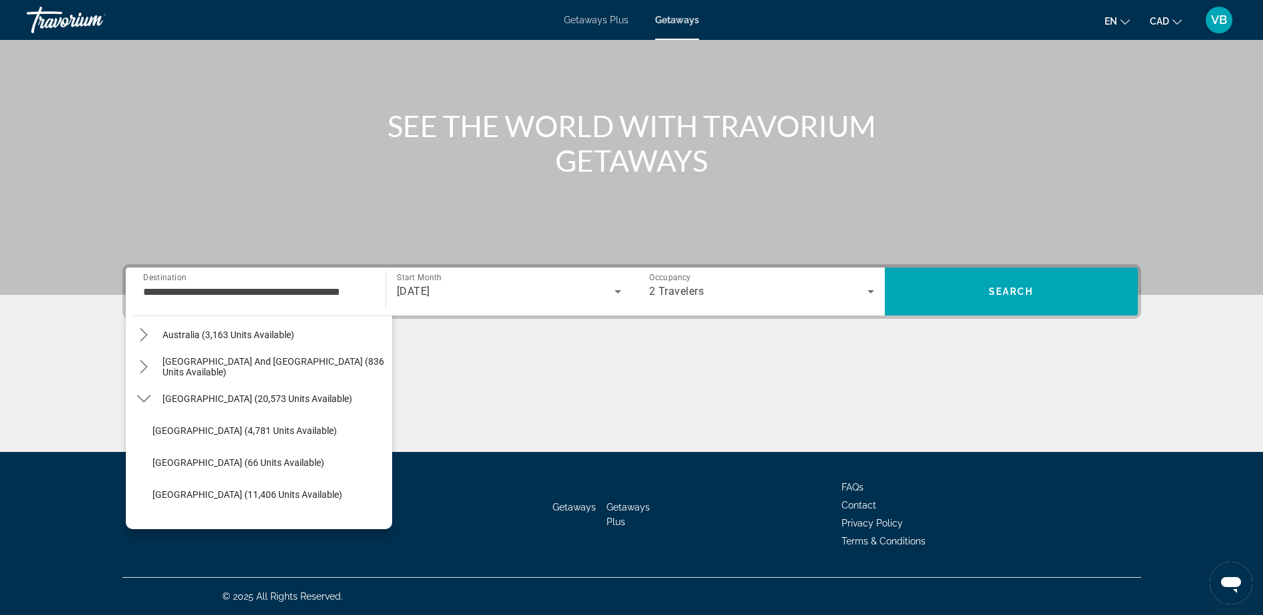
scroll to position [262, 0]
click at [147, 338] on icon "Toggle South America (20,573 units available) submenu" at bounding box center [143, 332] width 13 height 13
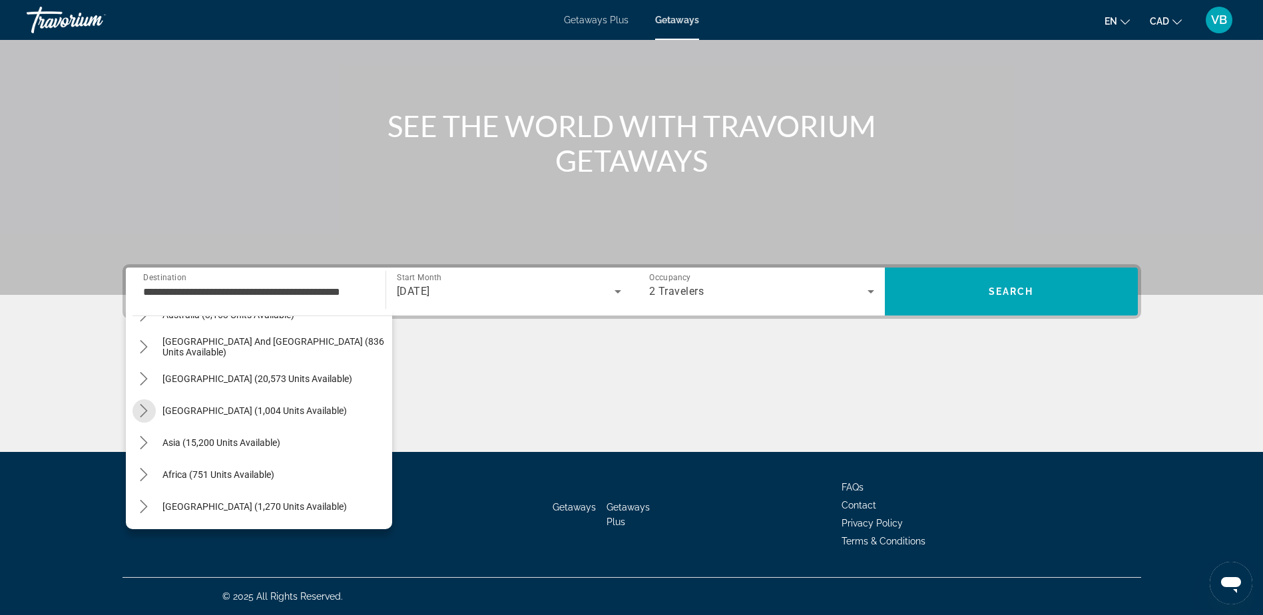
click at [142, 403] on mat-icon "Toggle Central America (1,004 units available) submenu" at bounding box center [143, 410] width 23 height 23
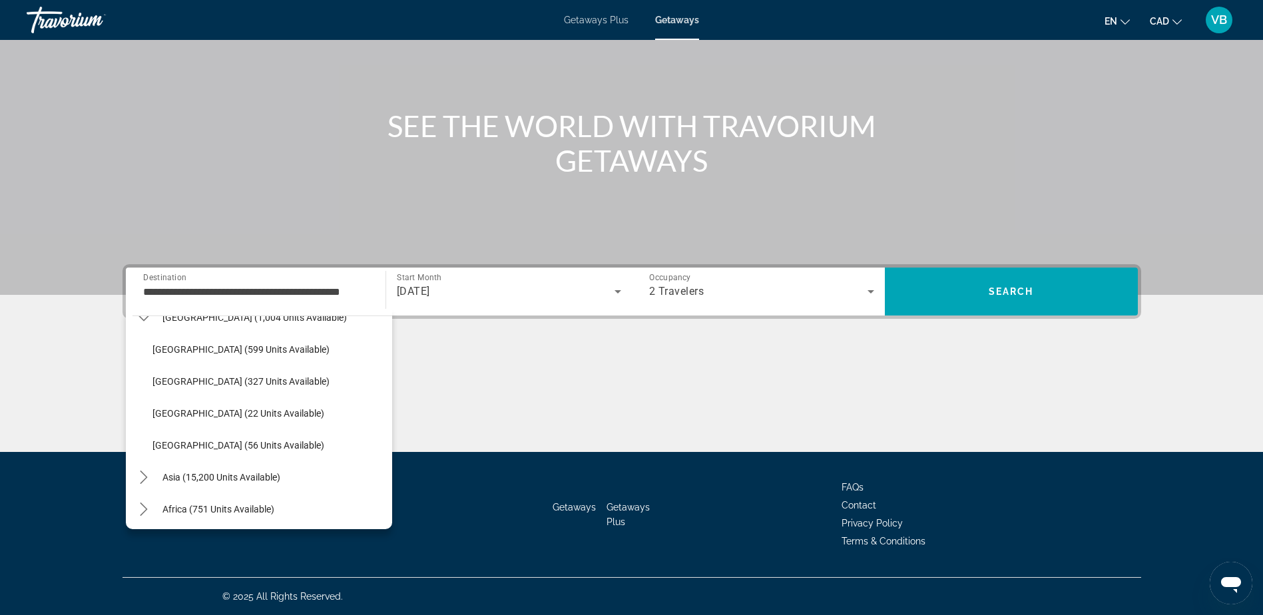
scroll to position [277, 0]
click at [148, 344] on icon "Toggle Central America (1,004 units available) submenu" at bounding box center [143, 349] width 13 height 13
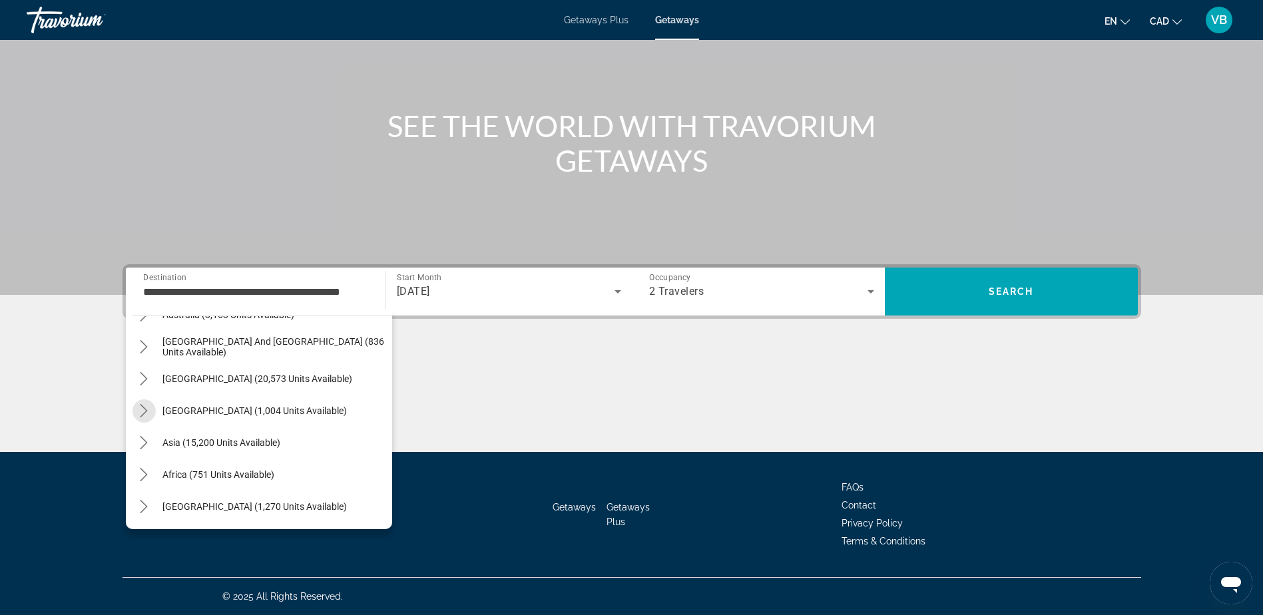
scroll to position [216, 0]
click at [136, 374] on mat-icon "Toggle South America (20,573 units available) submenu" at bounding box center [143, 379] width 23 height 23
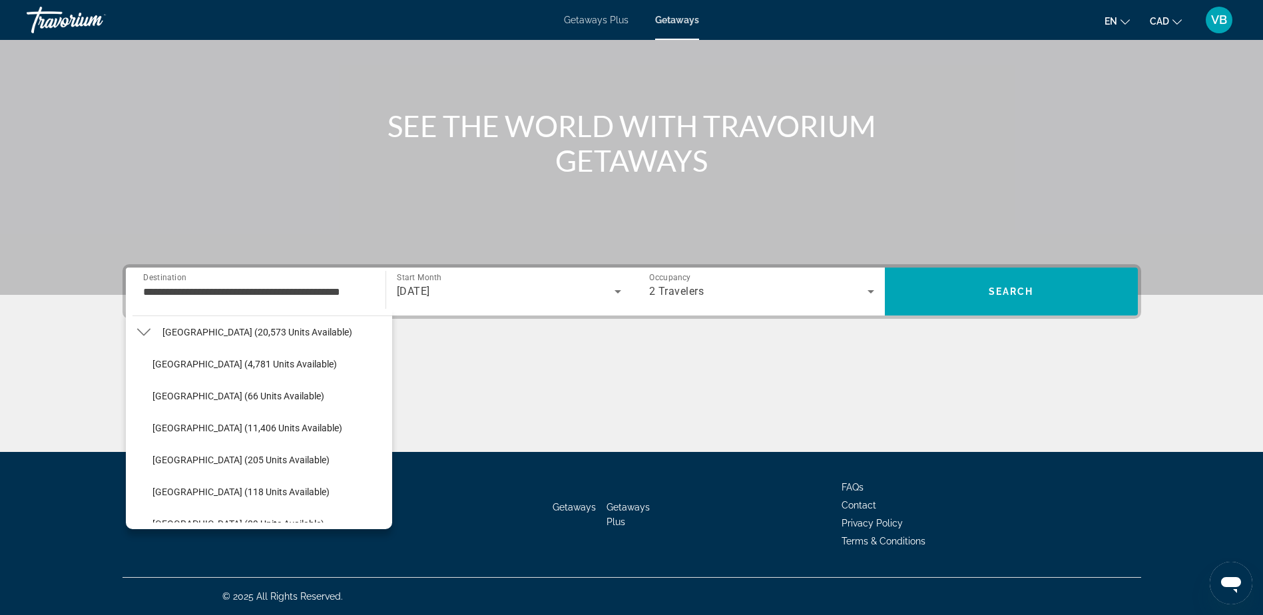
scroll to position [395, 0]
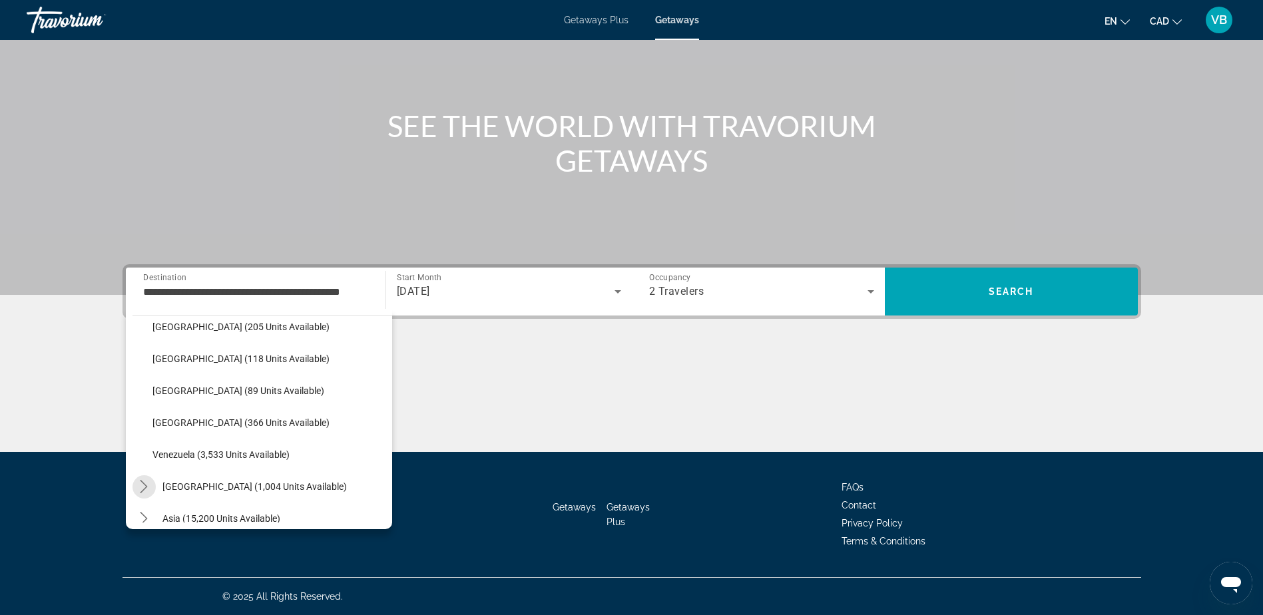
click at [140, 483] on icon "Toggle Central America (1,004 units available) submenu" at bounding box center [143, 486] width 13 height 13
